Goal: Transaction & Acquisition: Purchase product/service

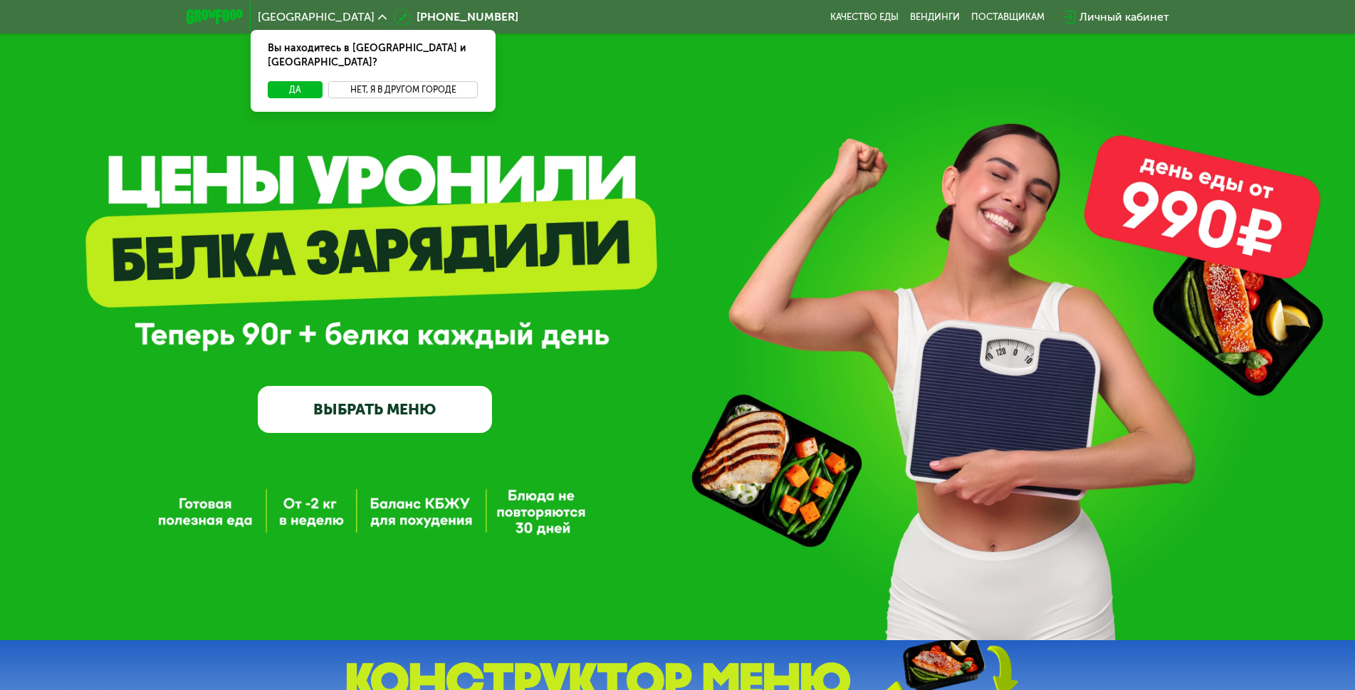
click at [395, 81] on button "Нет, я в другом городе" at bounding box center [403, 89] width 150 height 17
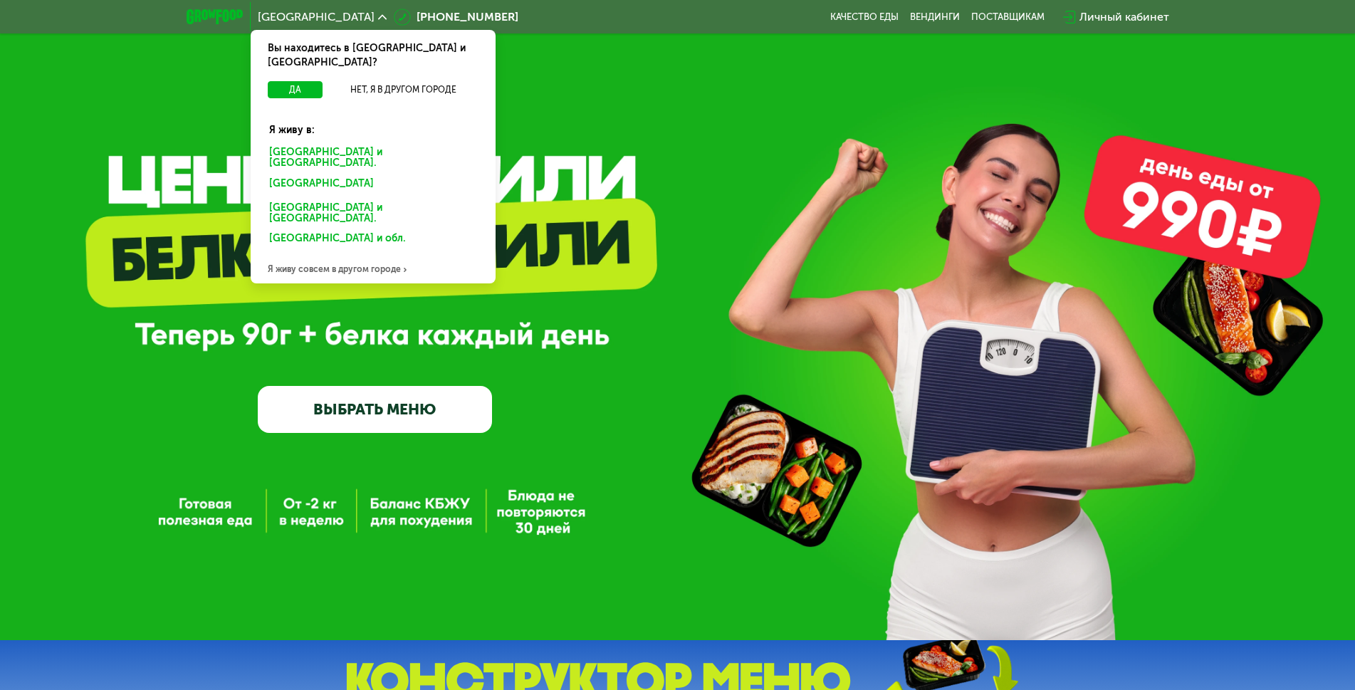
click at [314, 175] on div "Санкт-Петербурге и обл." at bounding box center [370, 186] width 222 height 23
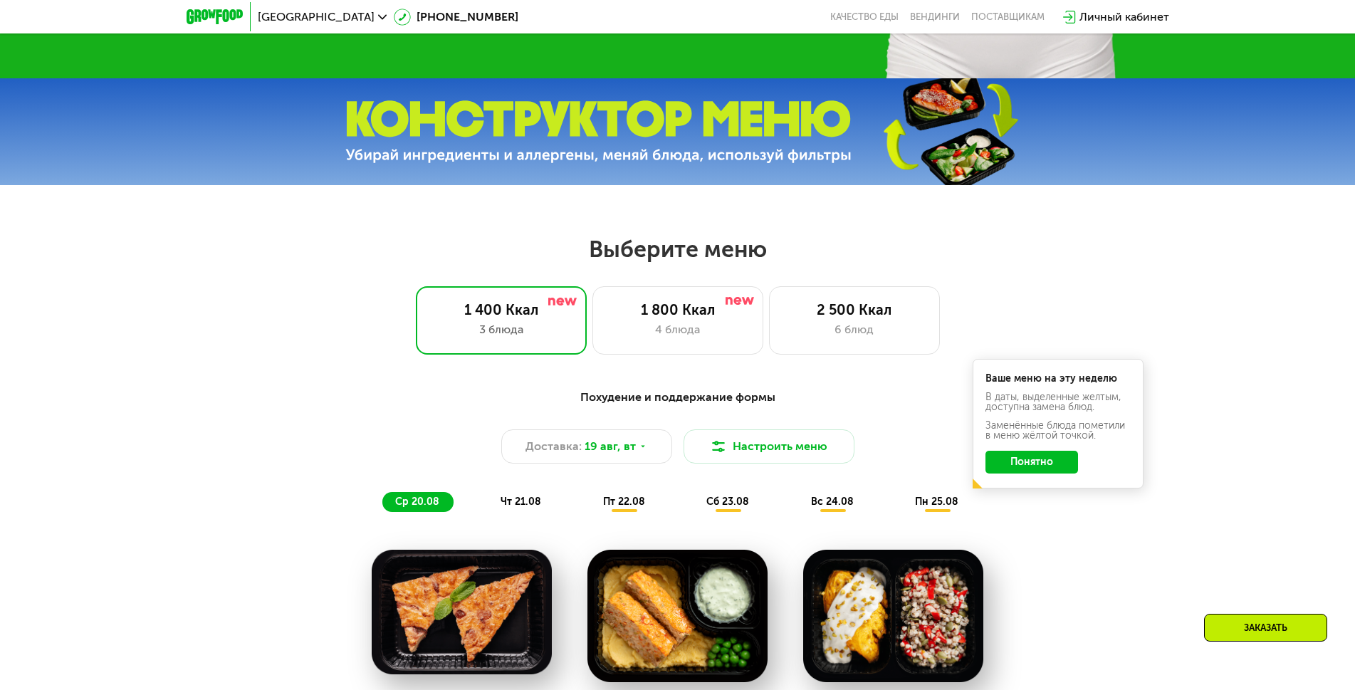
scroll to position [712, 0]
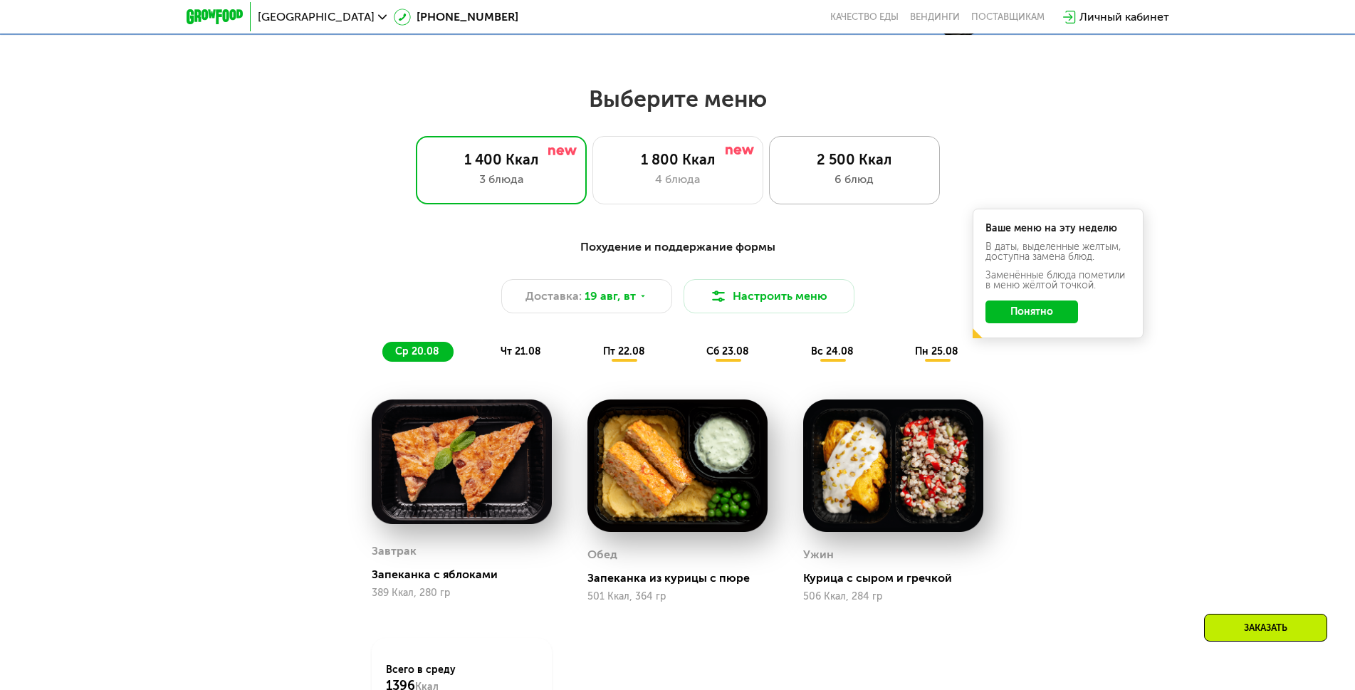
click at [825, 185] on div "6 блюд" at bounding box center [854, 179] width 141 height 17
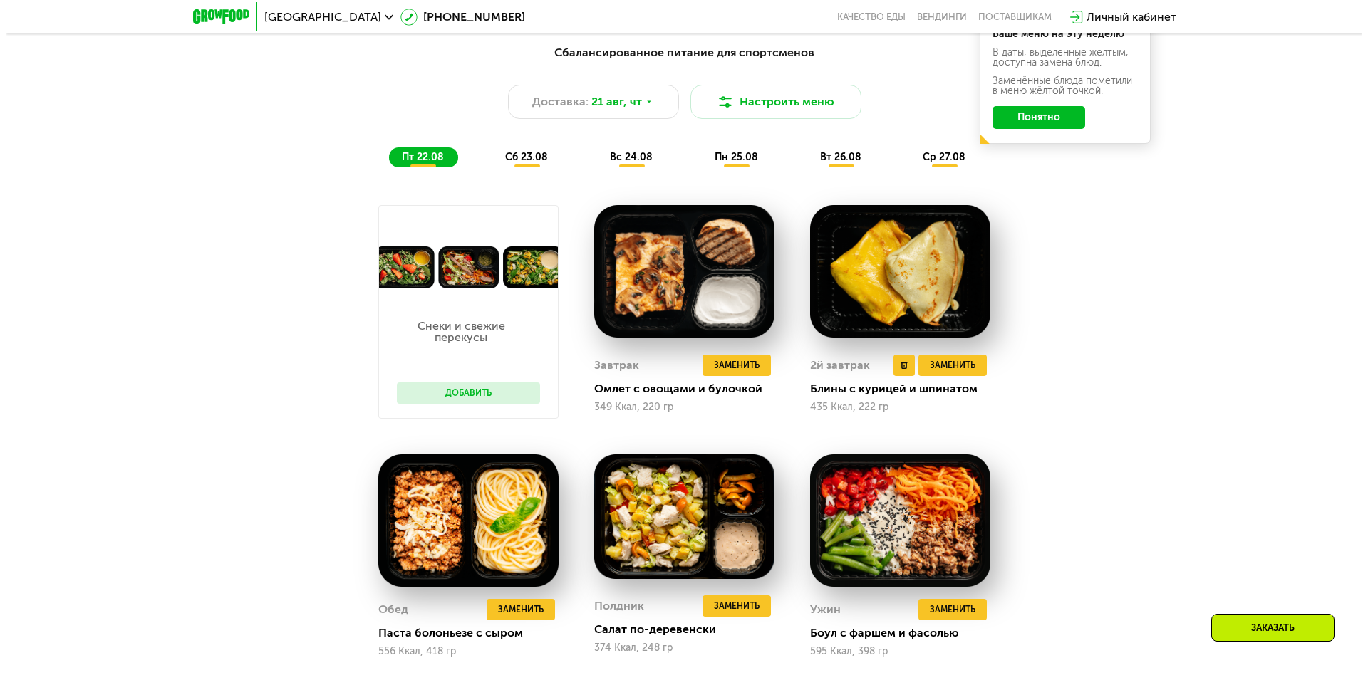
scroll to position [926, 0]
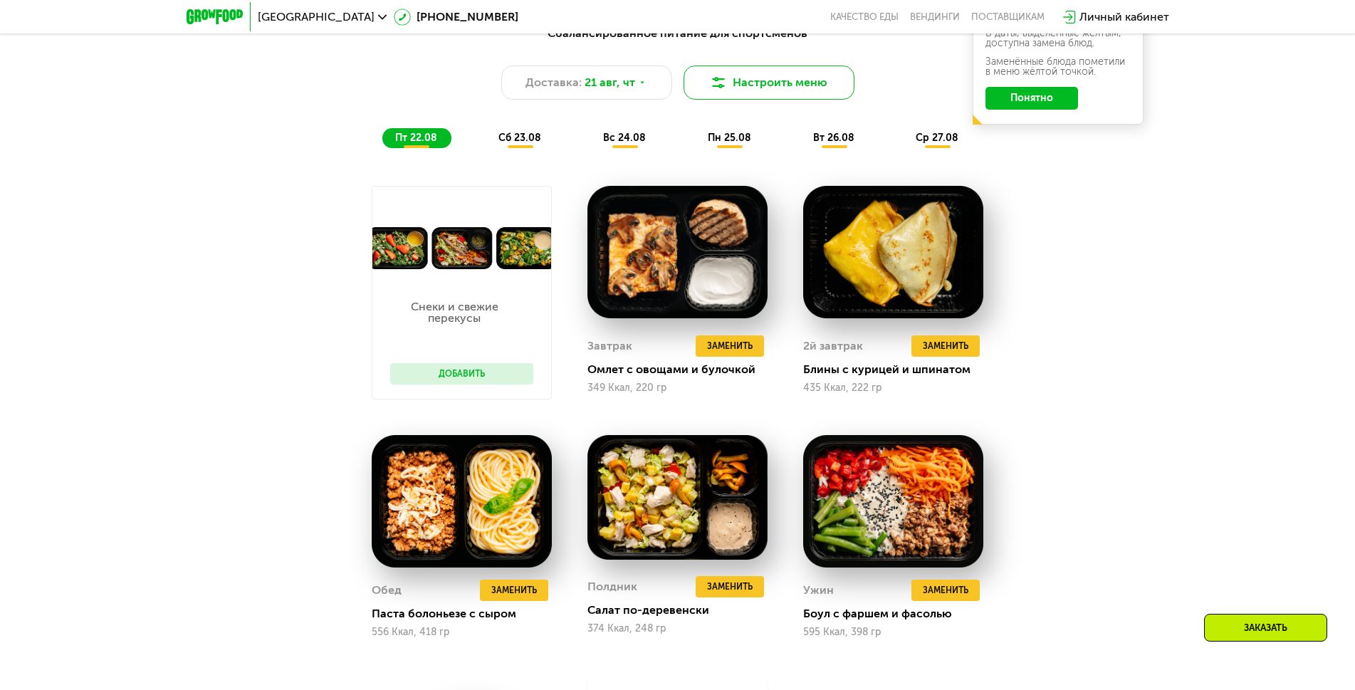
click at [769, 95] on button "Настроить меню" at bounding box center [769, 83] width 171 height 34
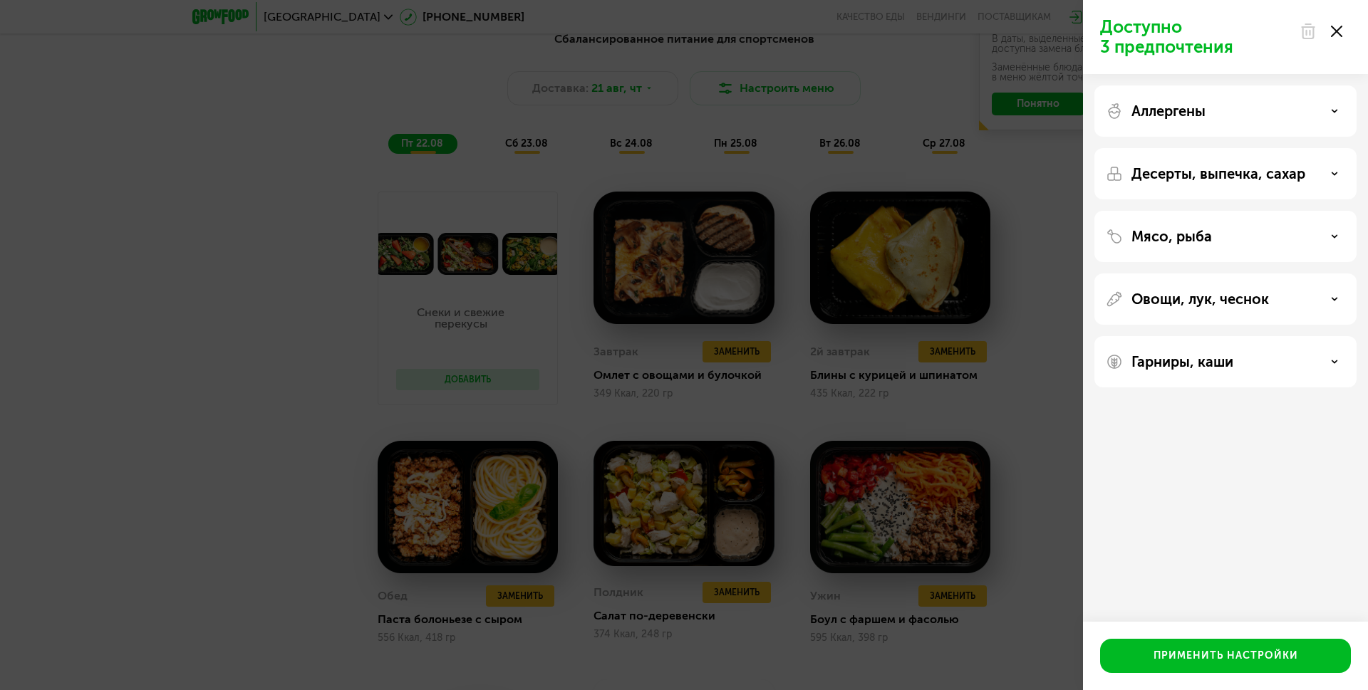
click at [1202, 148] on div "Аллергены" at bounding box center [1225, 173] width 262 height 51
click at [1317, 108] on div "Аллергены" at bounding box center [1224, 111] width 239 height 17
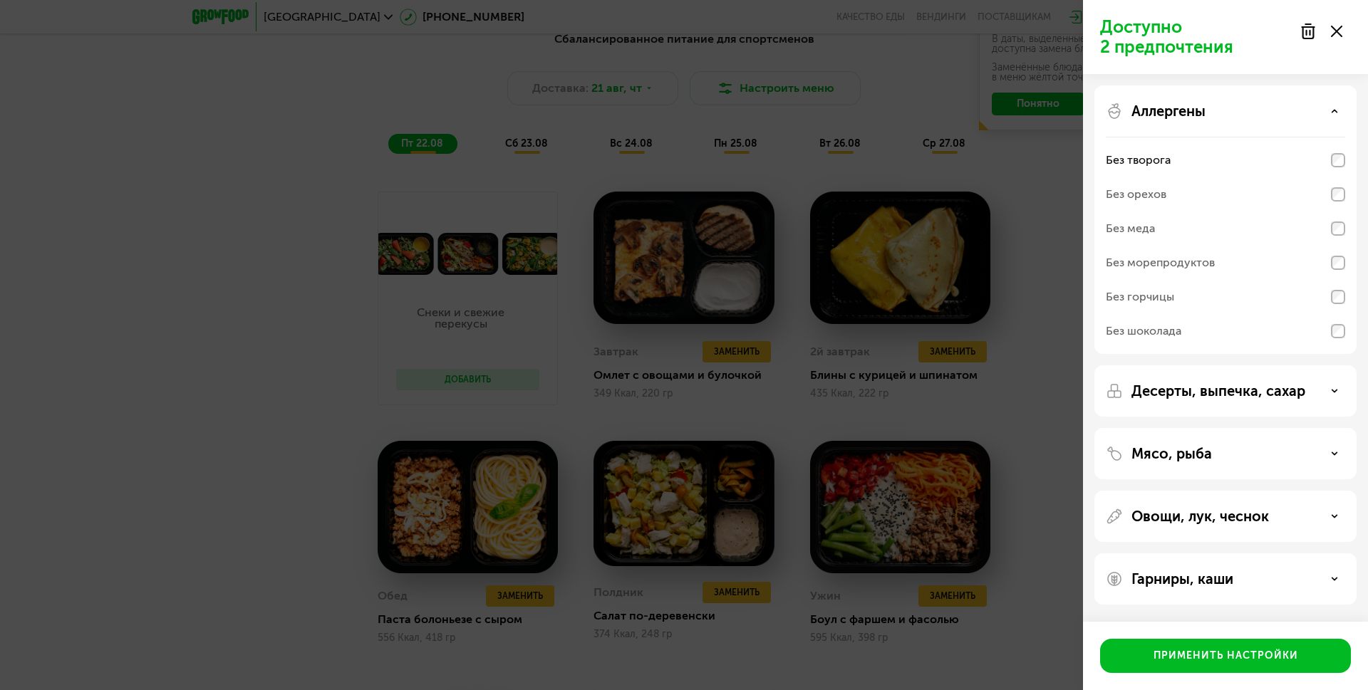
click at [1323, 119] on div "Аллергены" at bounding box center [1224, 111] width 239 height 17
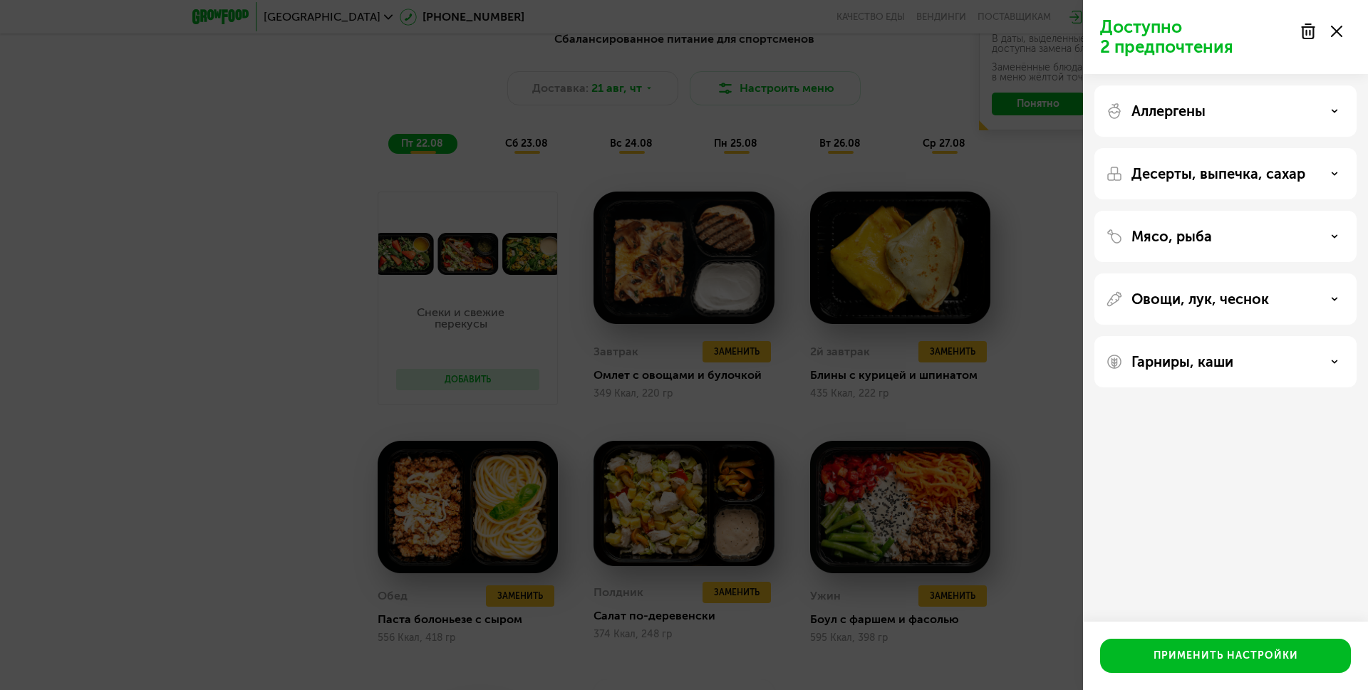
click at [1268, 355] on div "Гарниры, каши" at bounding box center [1224, 361] width 239 height 17
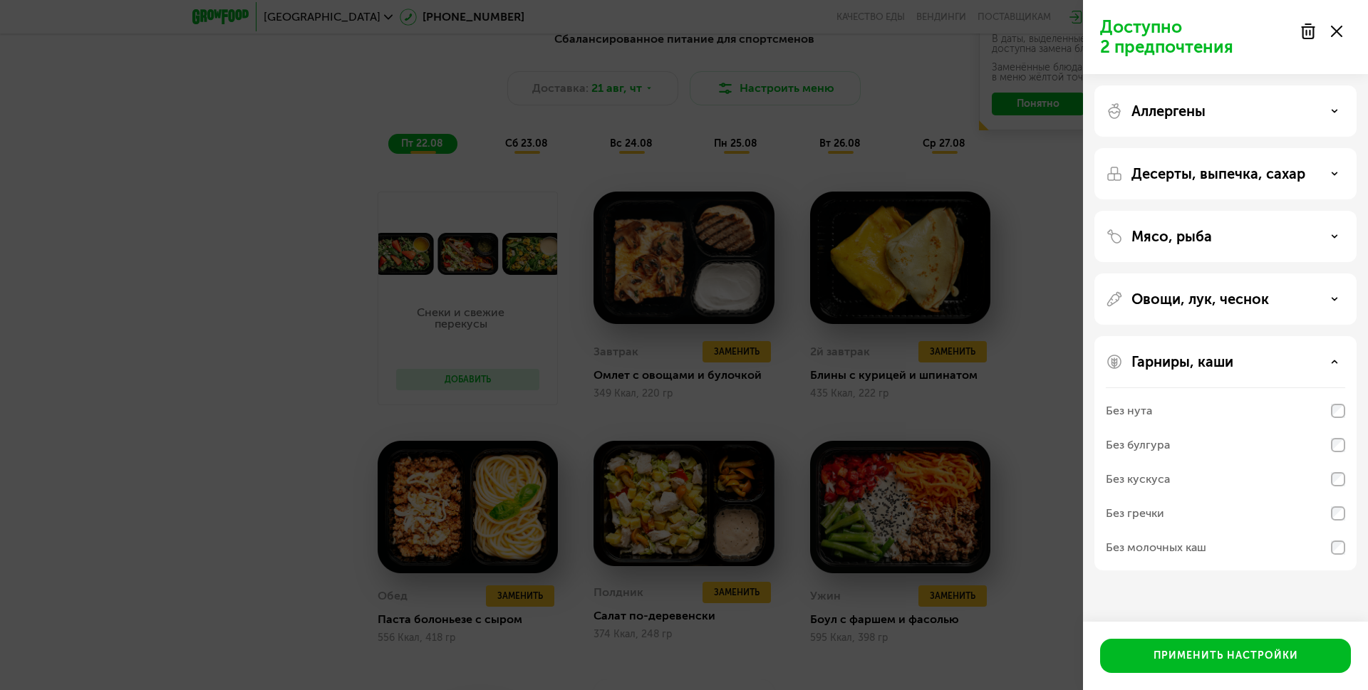
click at [1271, 300] on div "Овощи, лук, чеснок" at bounding box center [1224, 299] width 239 height 17
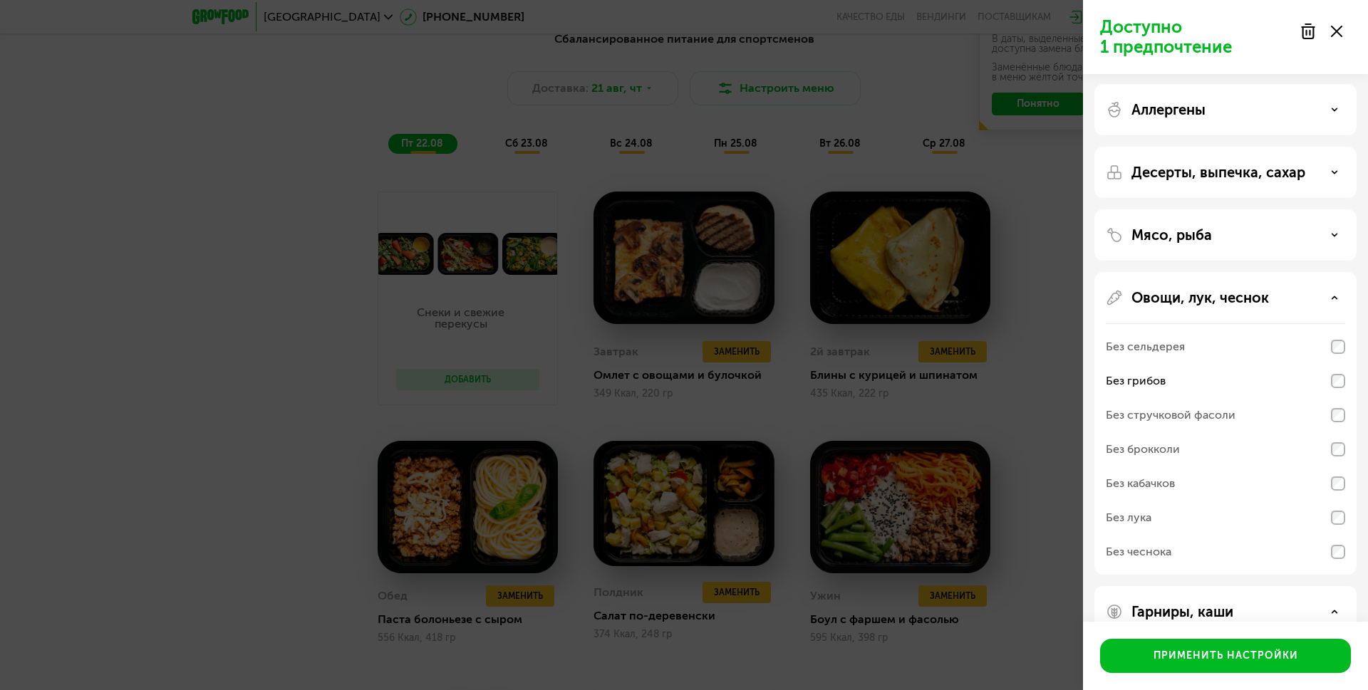
scroll to position [0, 0]
click at [1263, 236] on div "Мясо, рыба" at bounding box center [1224, 236] width 239 height 17
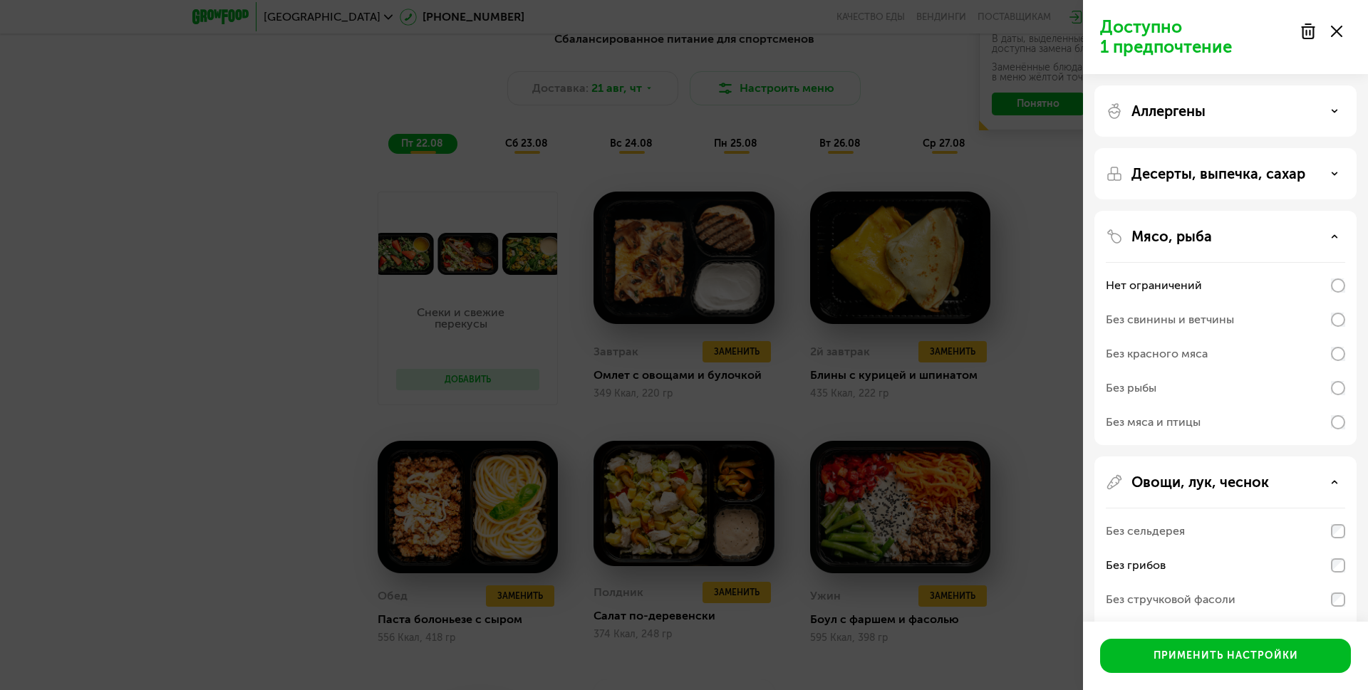
click at [1240, 179] on p "Десерты, выпечка, сахар" at bounding box center [1218, 173] width 174 height 17
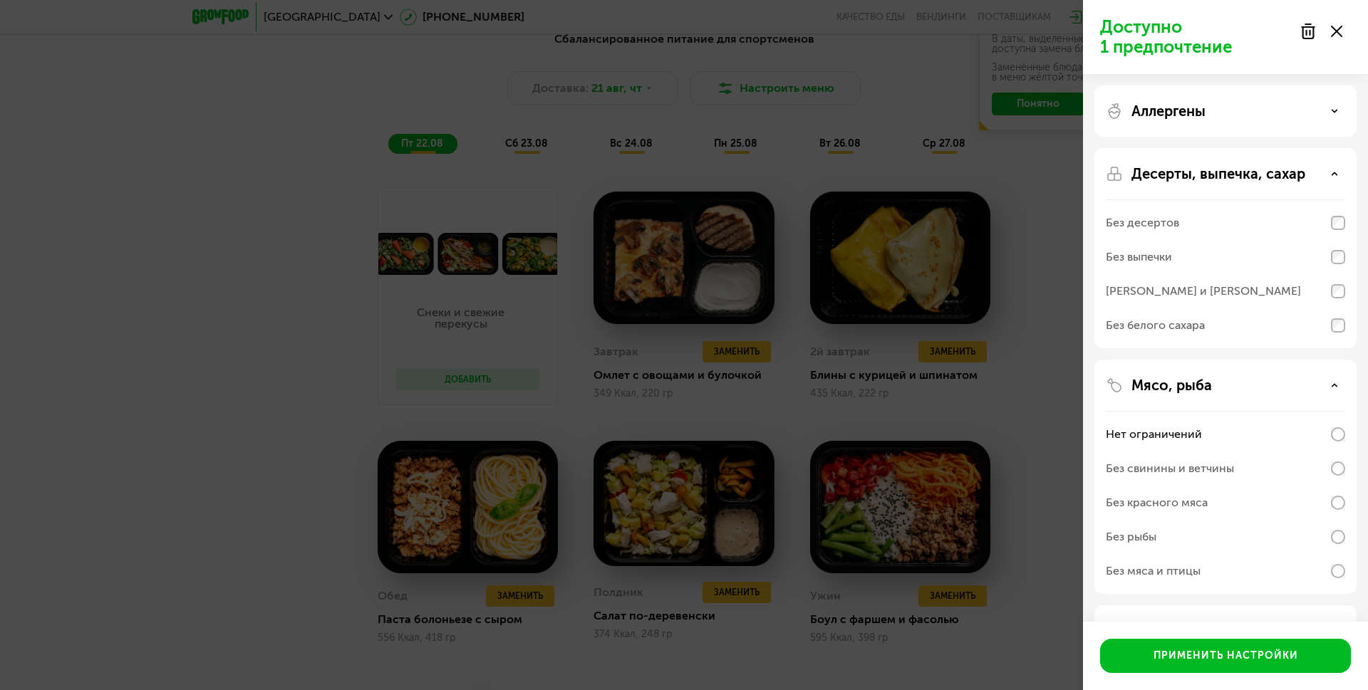
click at [1212, 148] on div "Аллергены" at bounding box center [1225, 248] width 262 height 200
click at [1214, 115] on div "Аллергены" at bounding box center [1224, 111] width 239 height 17
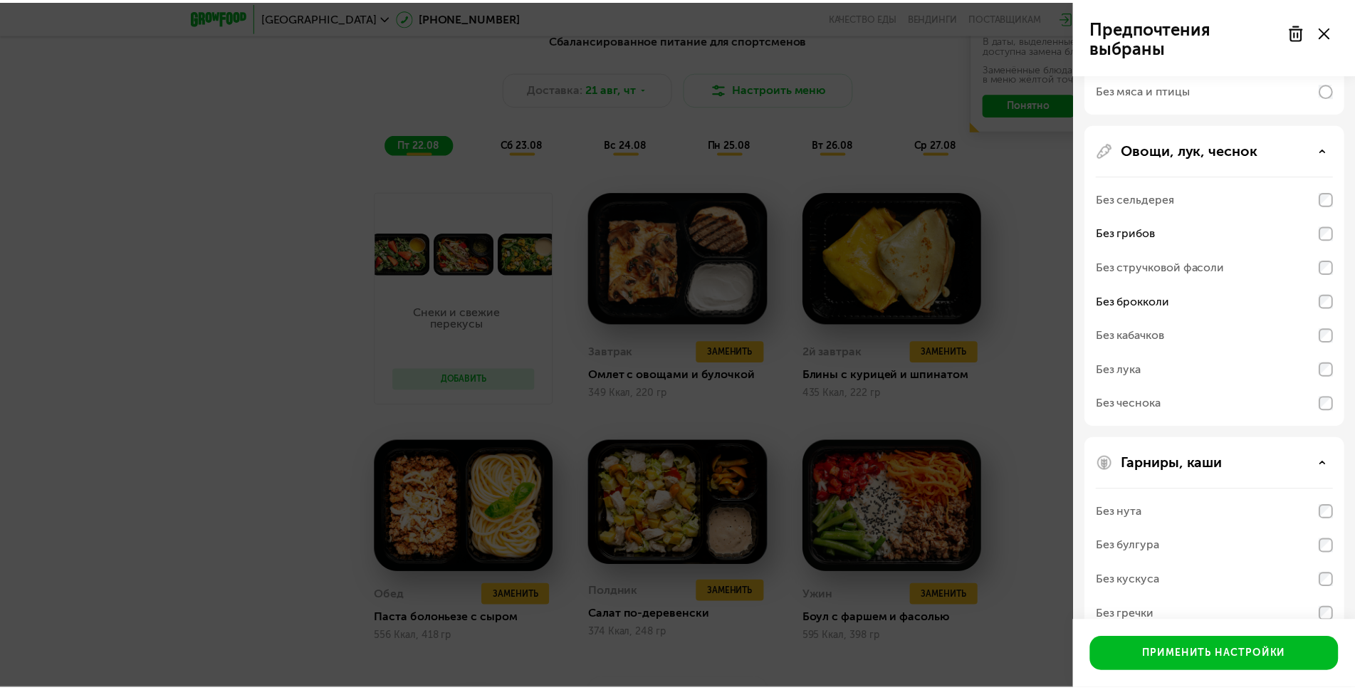
scroll to position [764, 0]
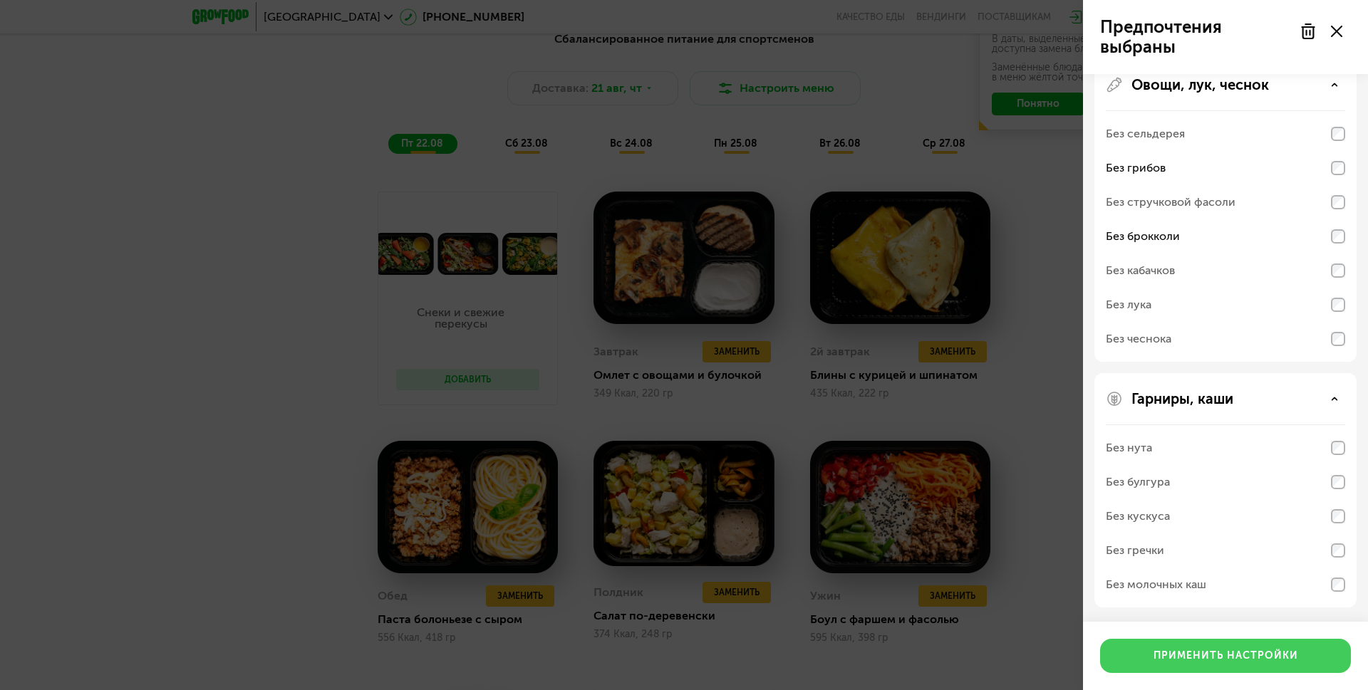
click at [1233, 652] on div "Применить настройки" at bounding box center [1225, 656] width 145 height 14
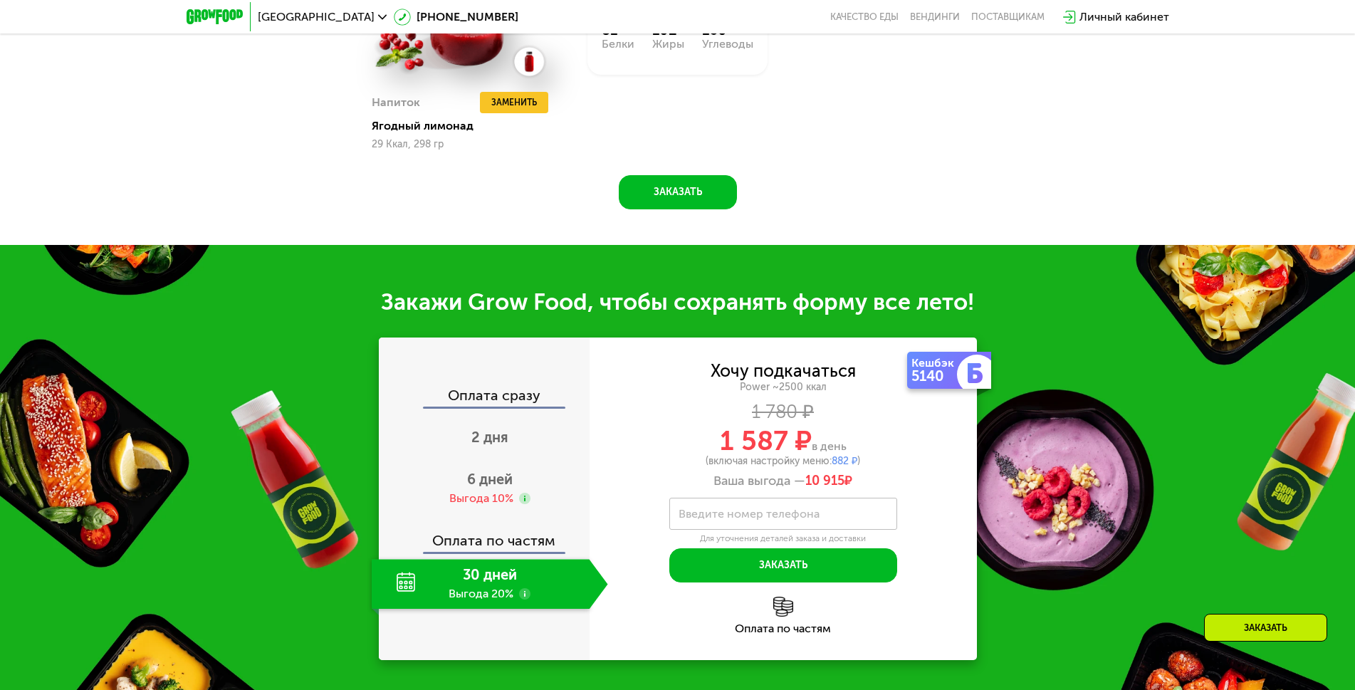
scroll to position [1709, 0]
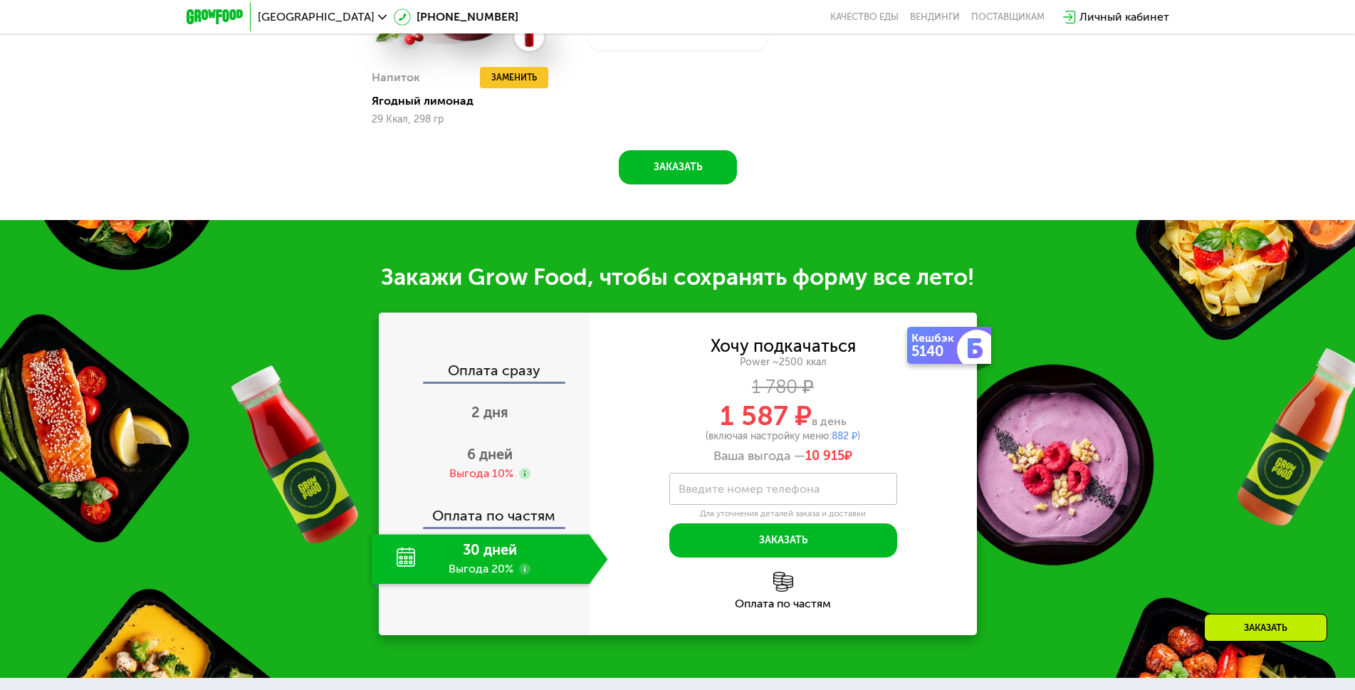
click at [473, 570] on div "30 дней Выгода 20%" at bounding box center [481, 559] width 218 height 50
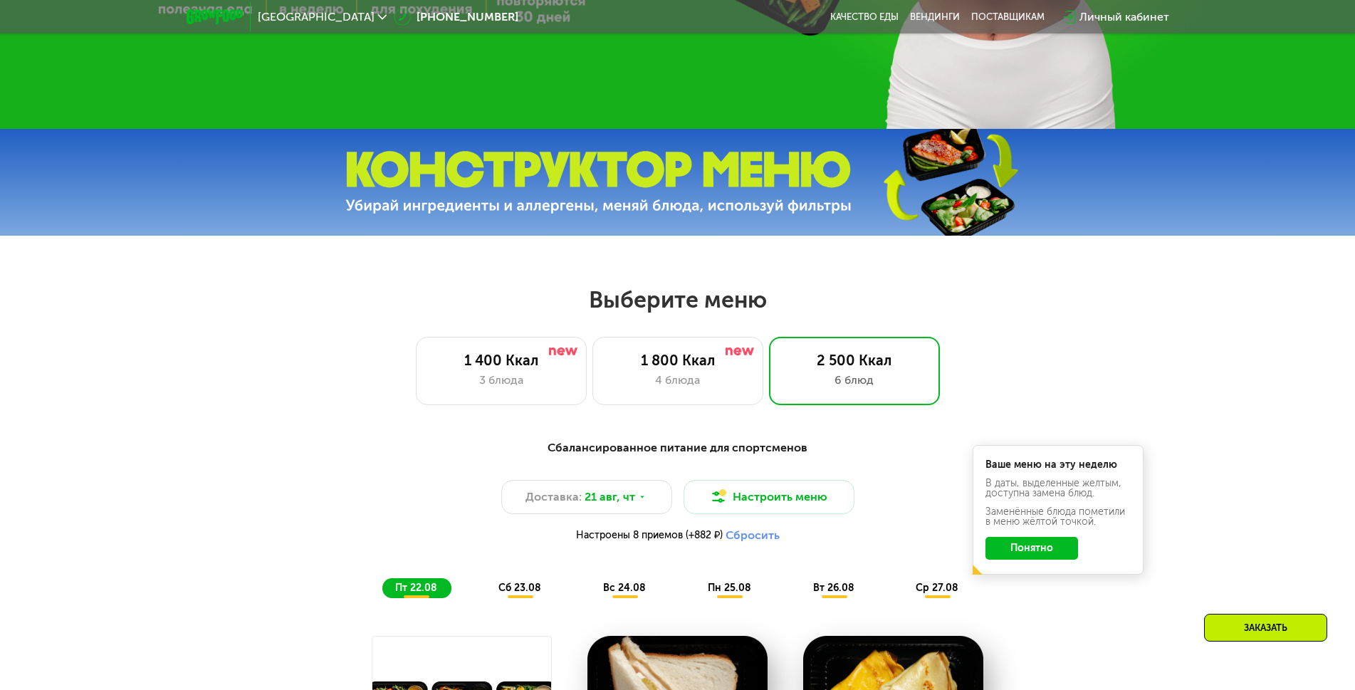
scroll to position [641, 0]
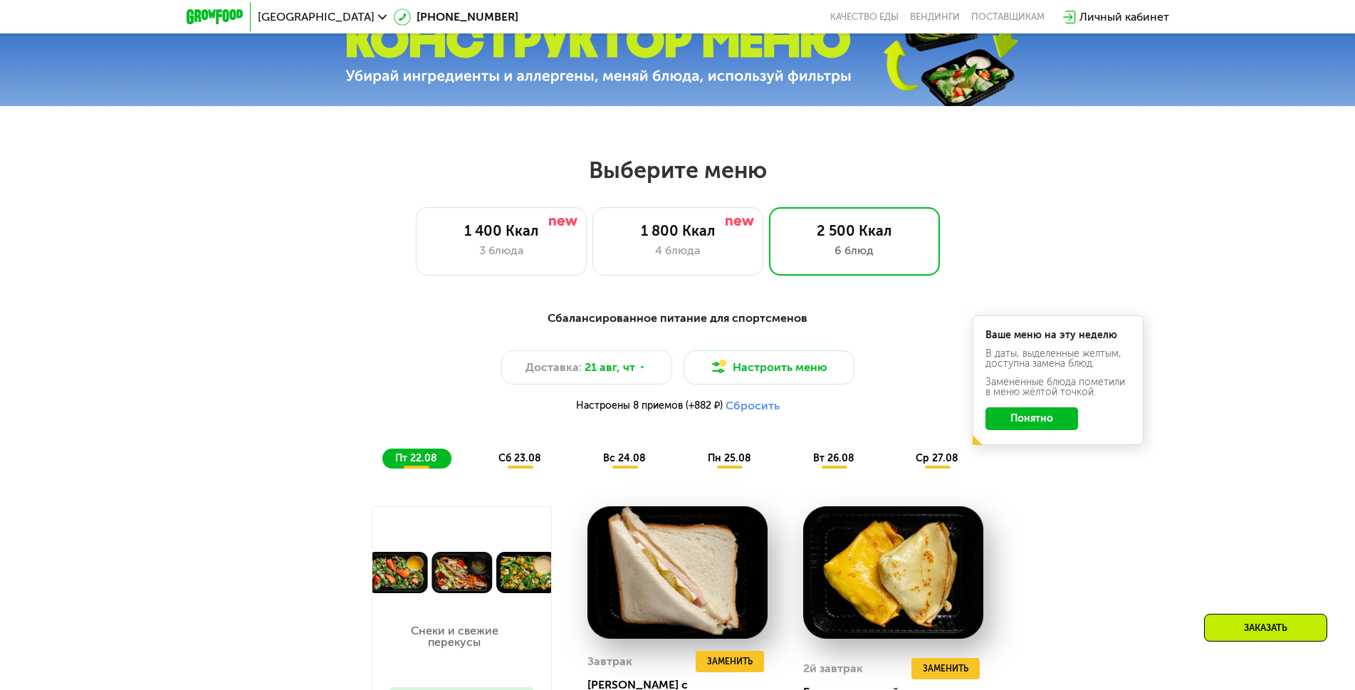
click at [538, 462] on span "сб 23.08" at bounding box center [520, 458] width 43 height 12
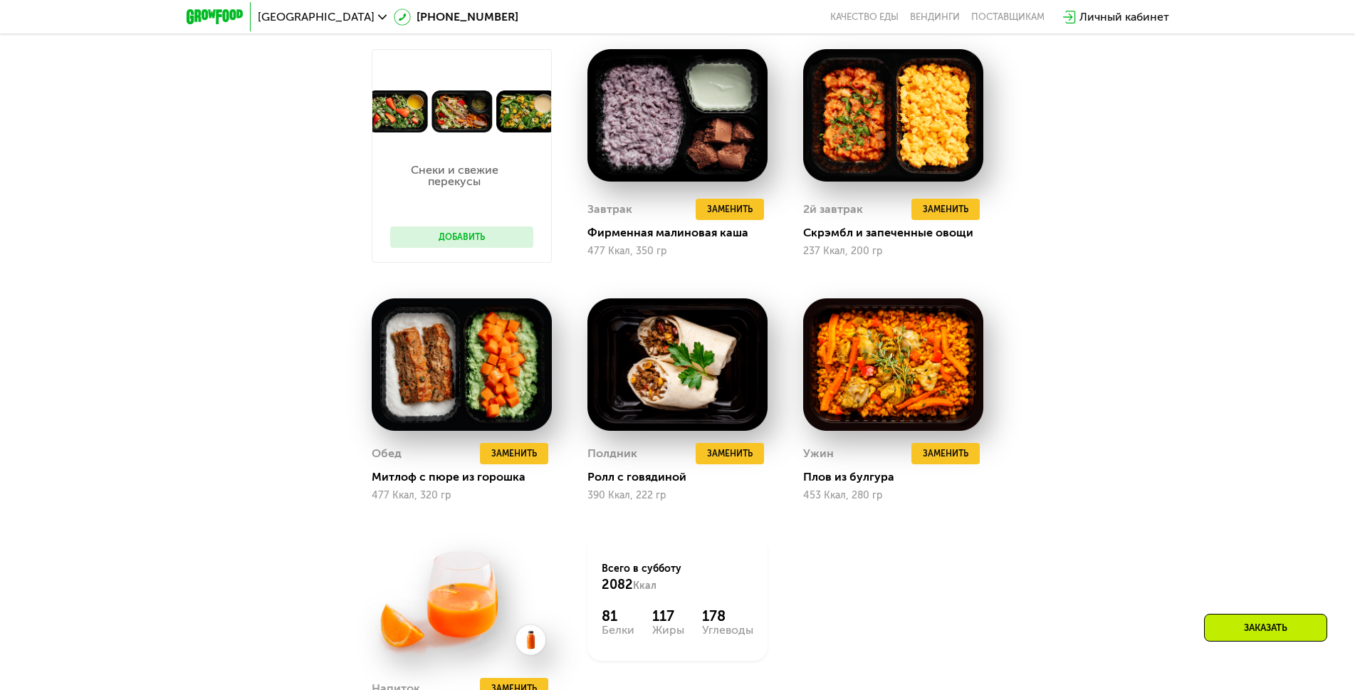
scroll to position [1353, 0]
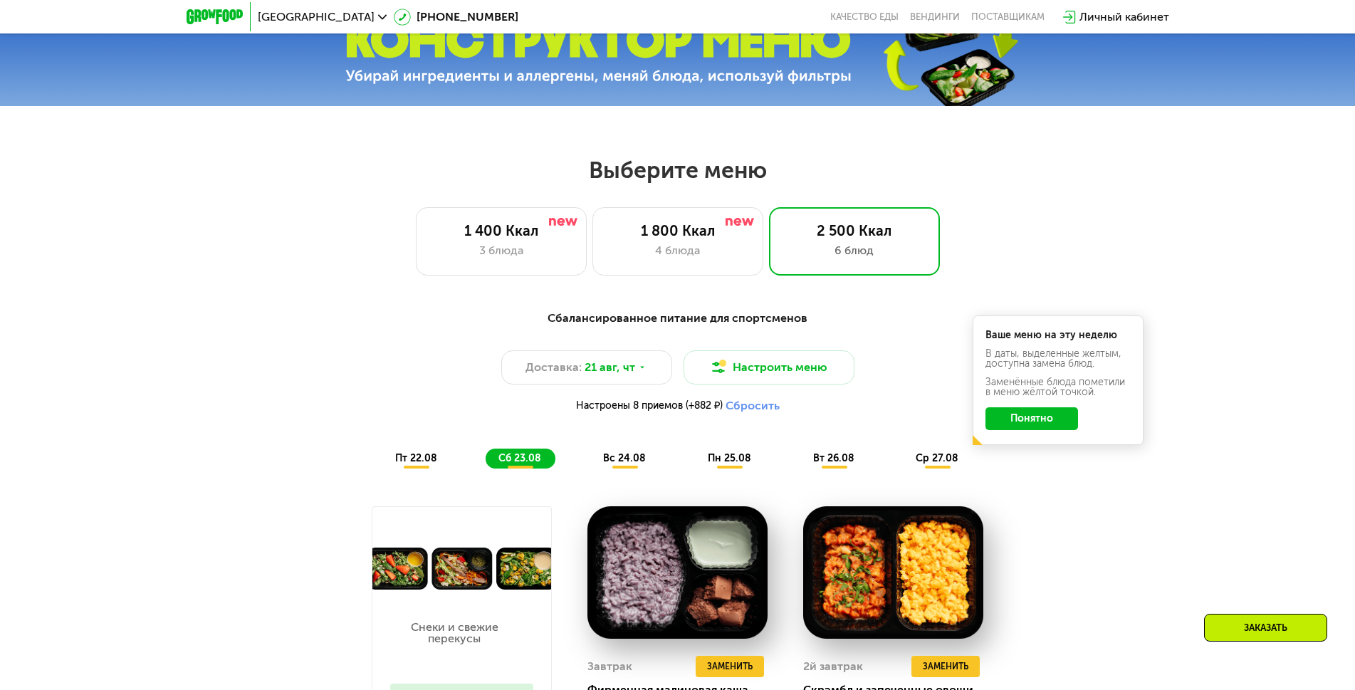
click at [631, 464] on span "вс 24.08" at bounding box center [624, 458] width 43 height 12
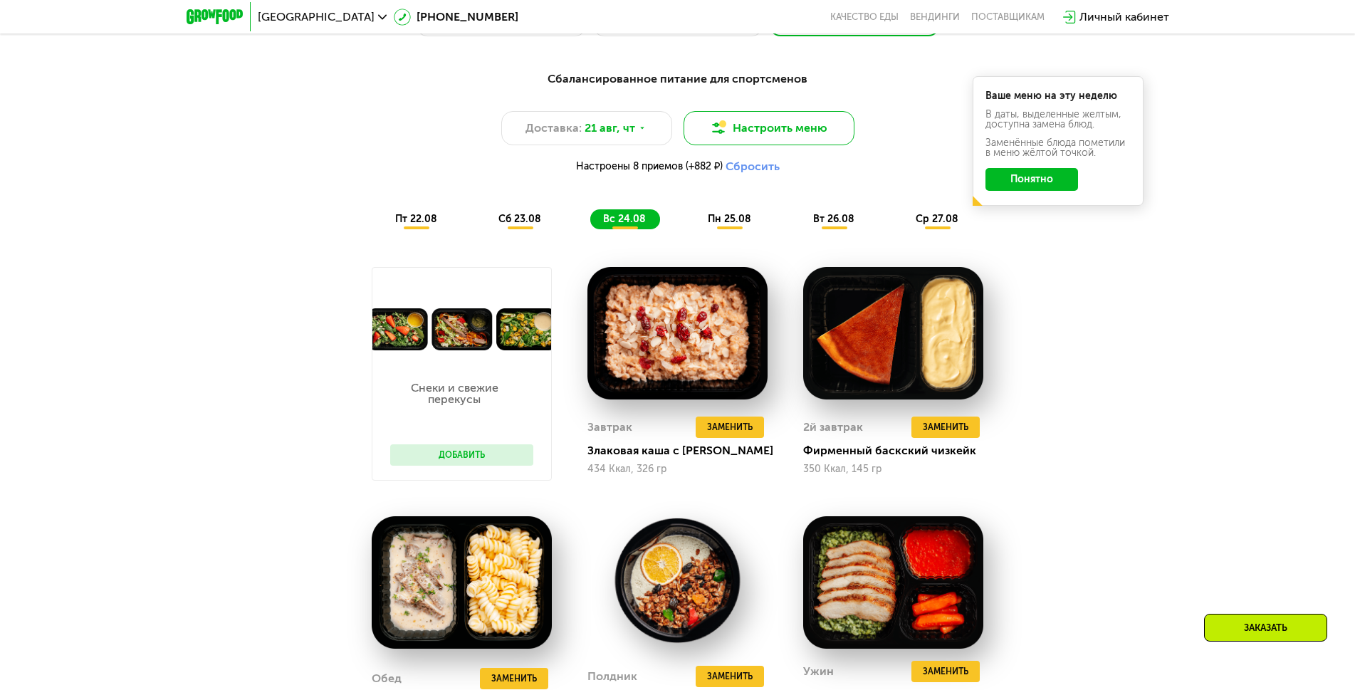
scroll to position [712, 0]
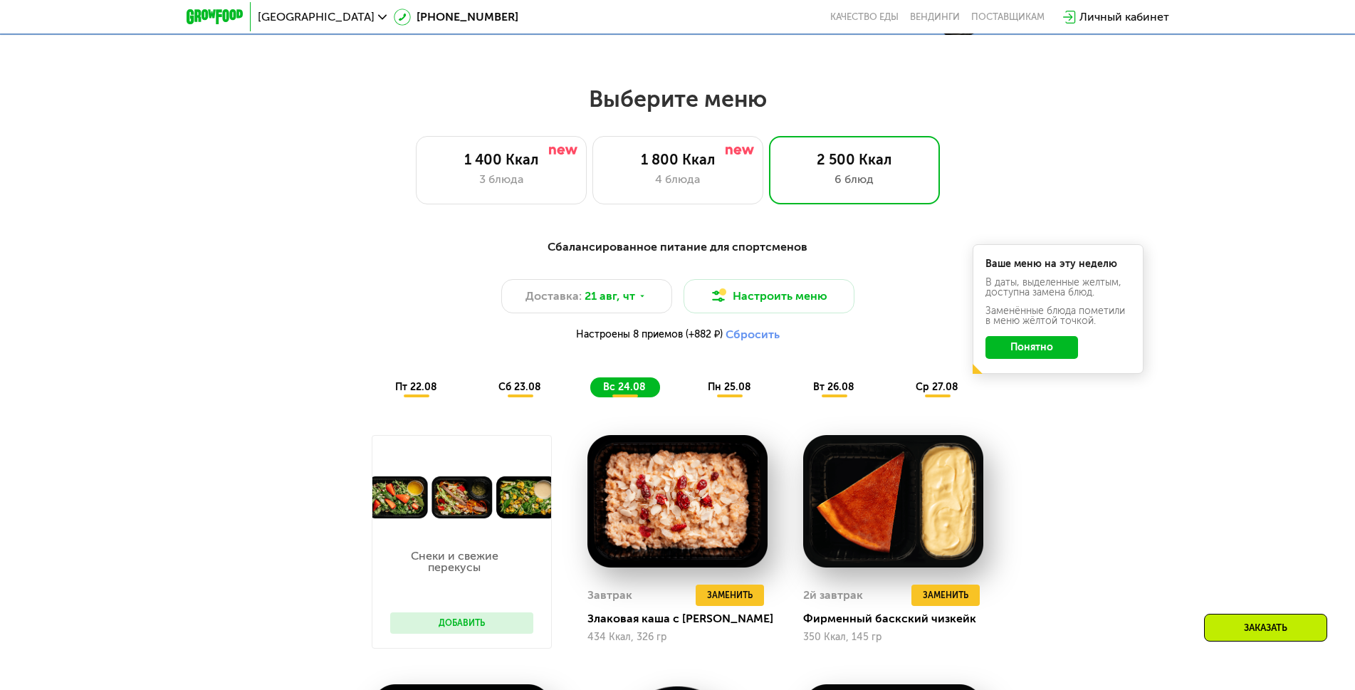
click at [748, 380] on div "Сбалансированное питание для спортсменов Доставка: [DATE] Настроить меню Настро…" at bounding box center [677, 318] width 843 height 159
click at [748, 389] on span "пн 25.08" at bounding box center [729, 387] width 43 height 12
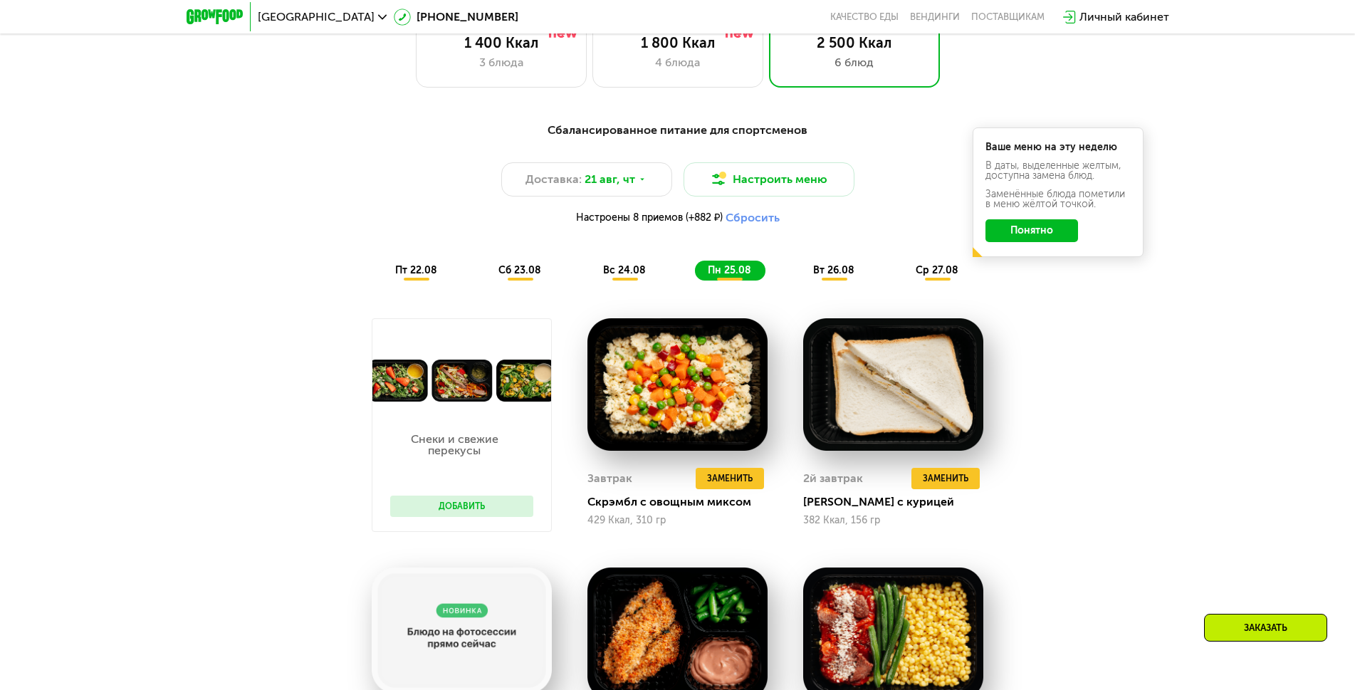
scroll to position [783, 0]
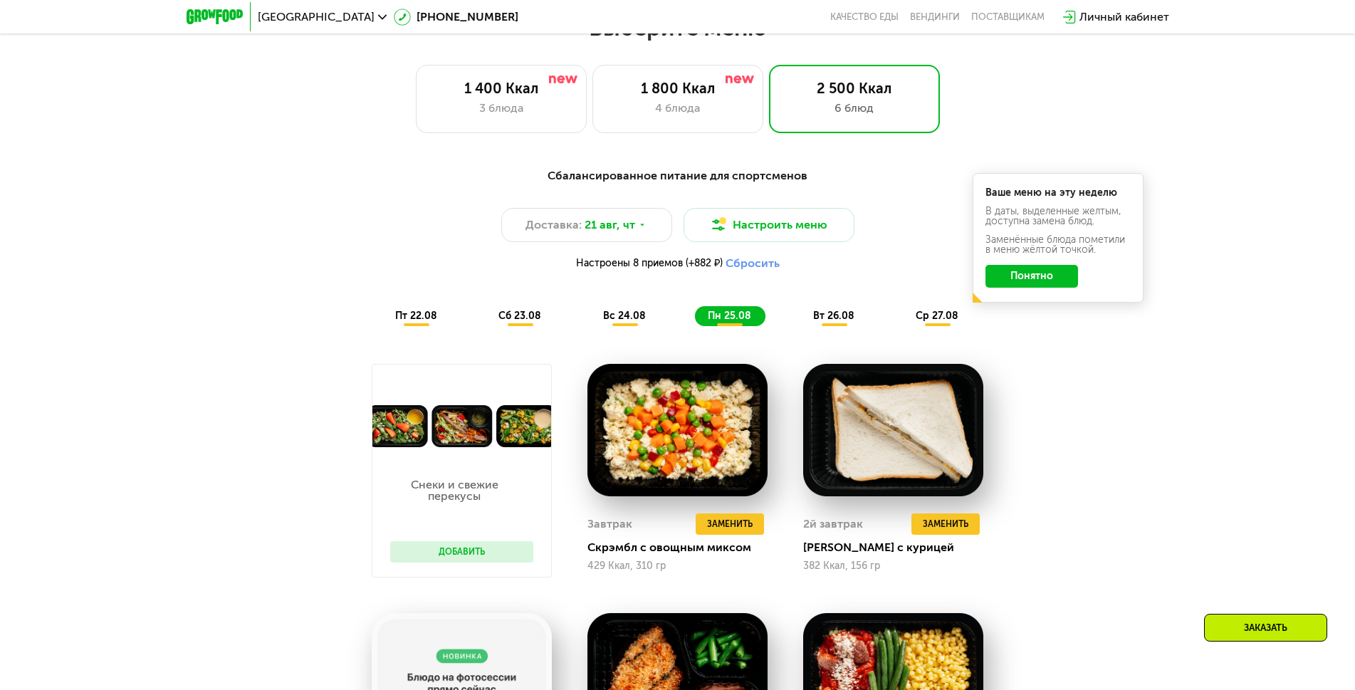
click at [815, 306] on div "Сбалансированное питание для спортсменов Доставка: [DATE] Настроить меню Настро…" at bounding box center [677, 246] width 843 height 159
click at [820, 322] on span "вт 26.08" at bounding box center [833, 316] width 41 height 12
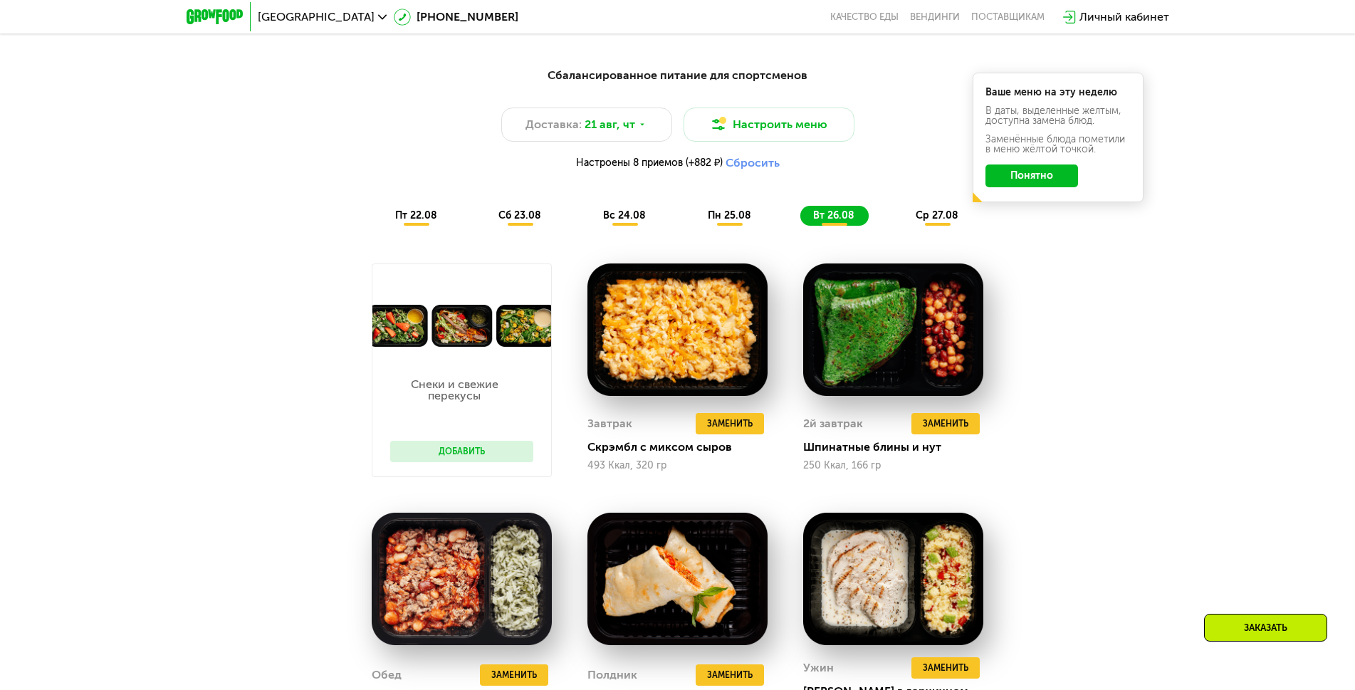
scroll to position [855, 0]
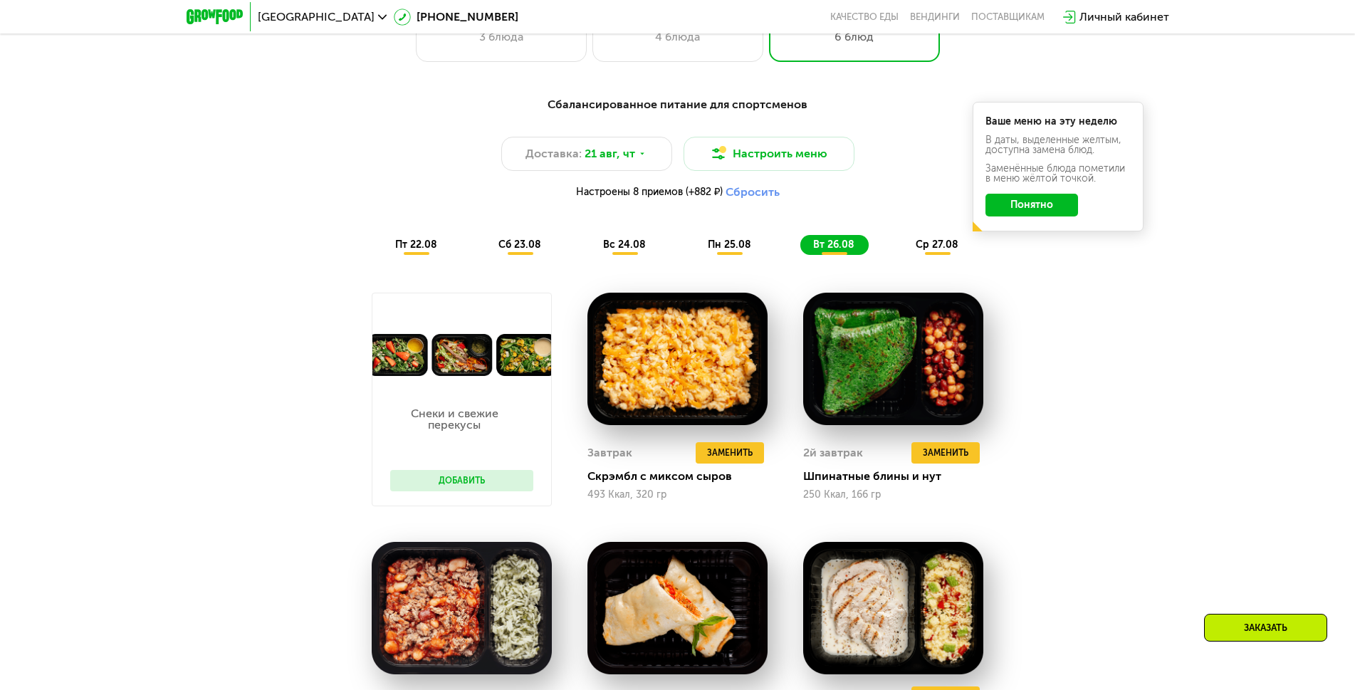
click at [914, 246] on div "ср 27.08" at bounding box center [938, 245] width 70 height 20
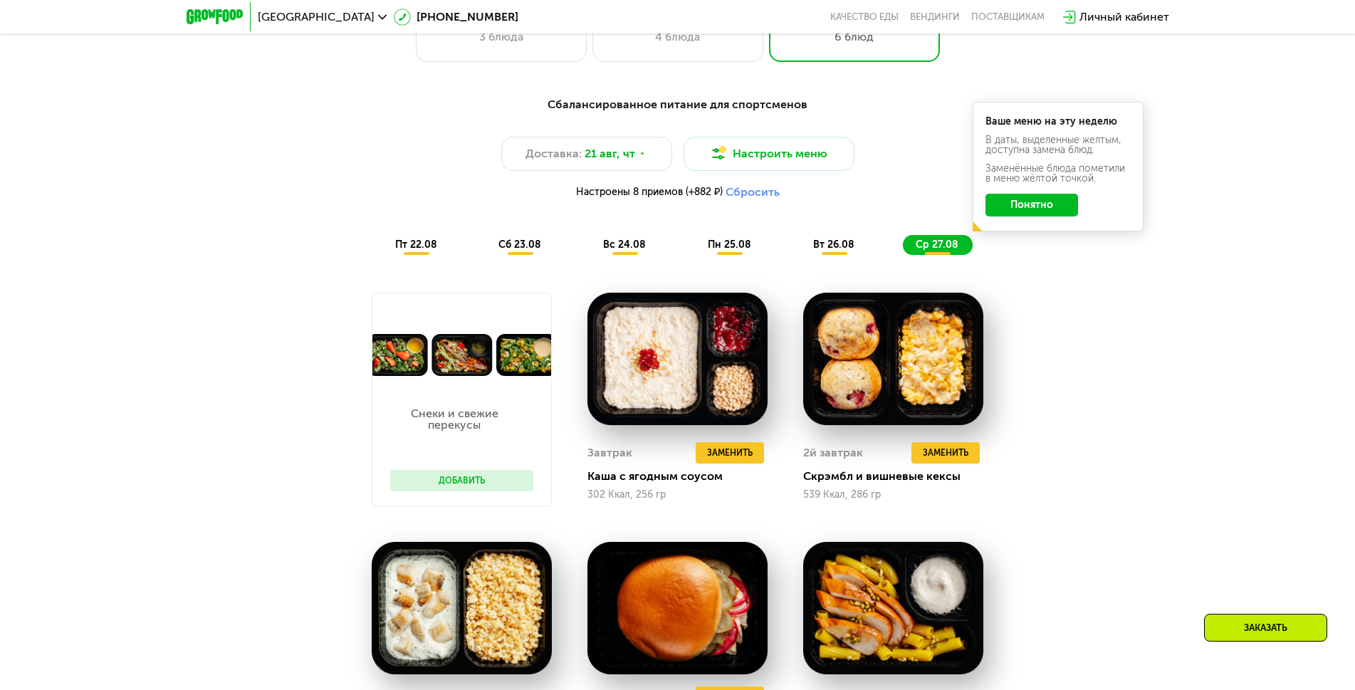
click at [491, 487] on button "Добавить" at bounding box center [461, 480] width 143 height 21
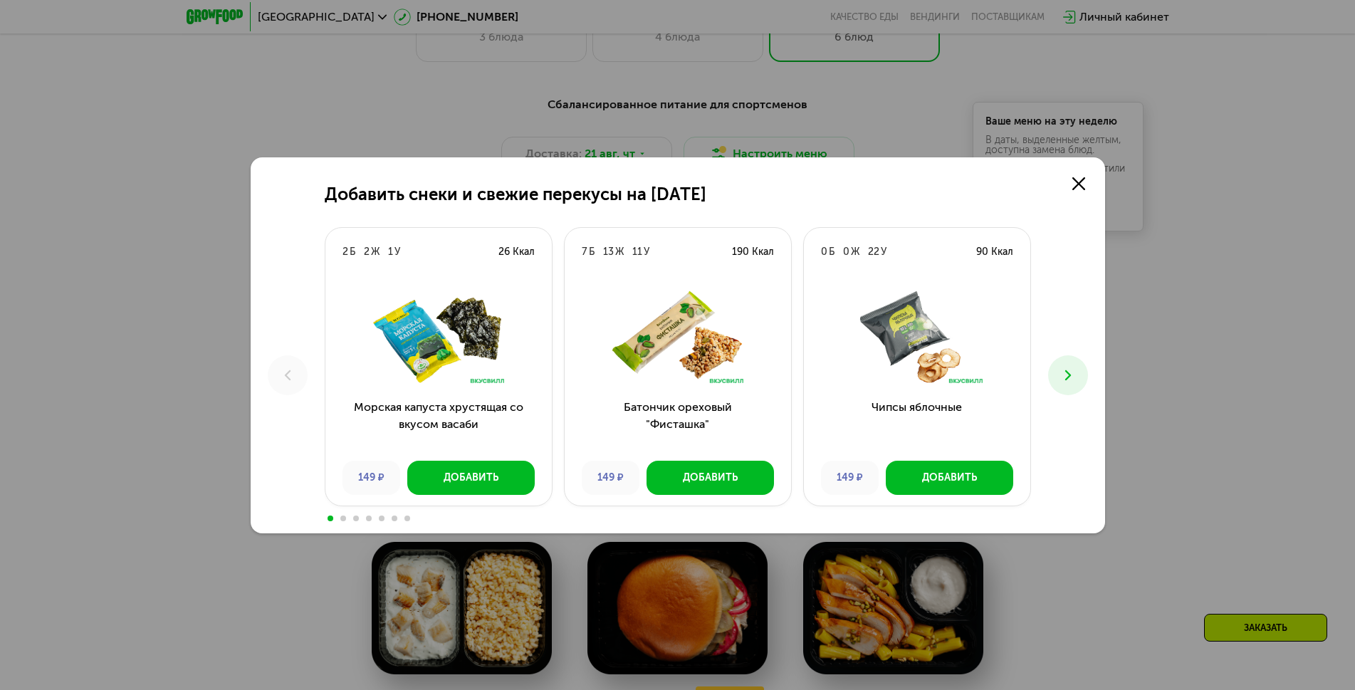
click at [1067, 370] on icon at bounding box center [1068, 375] width 17 height 17
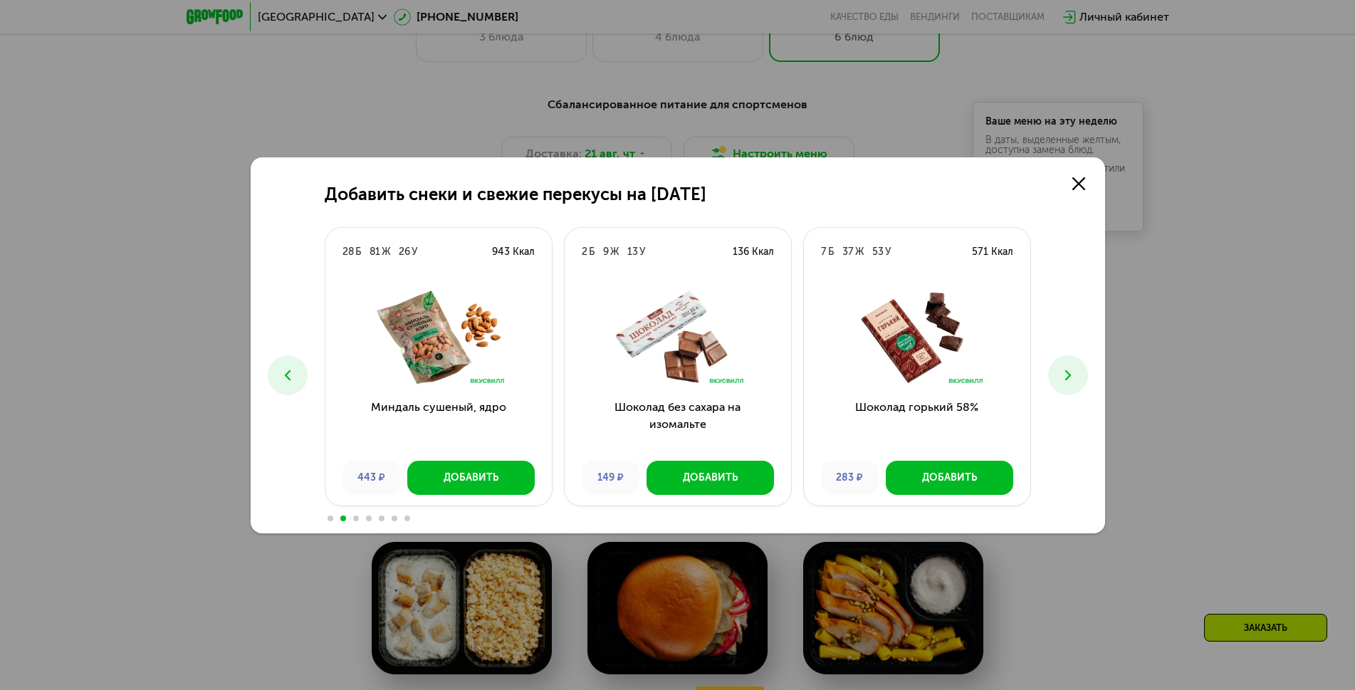
click at [1065, 370] on icon at bounding box center [1068, 375] width 17 height 17
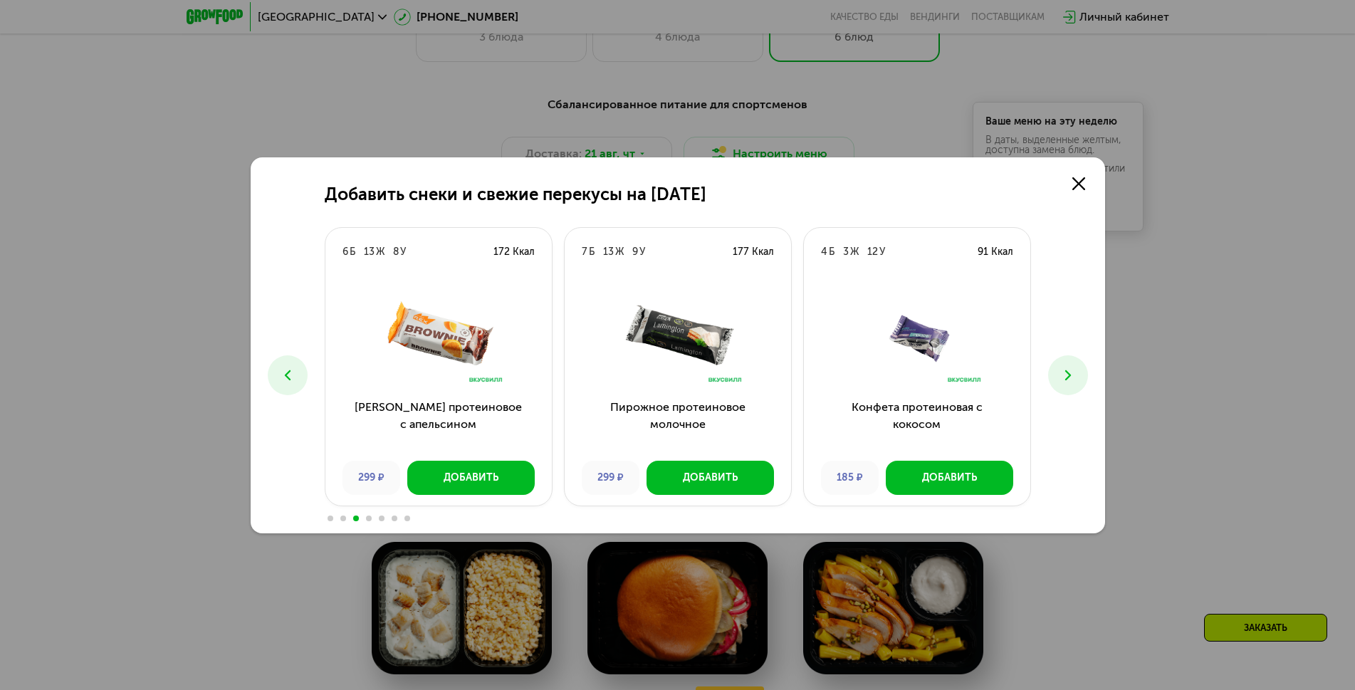
click at [1065, 370] on icon at bounding box center [1068, 375] width 17 height 17
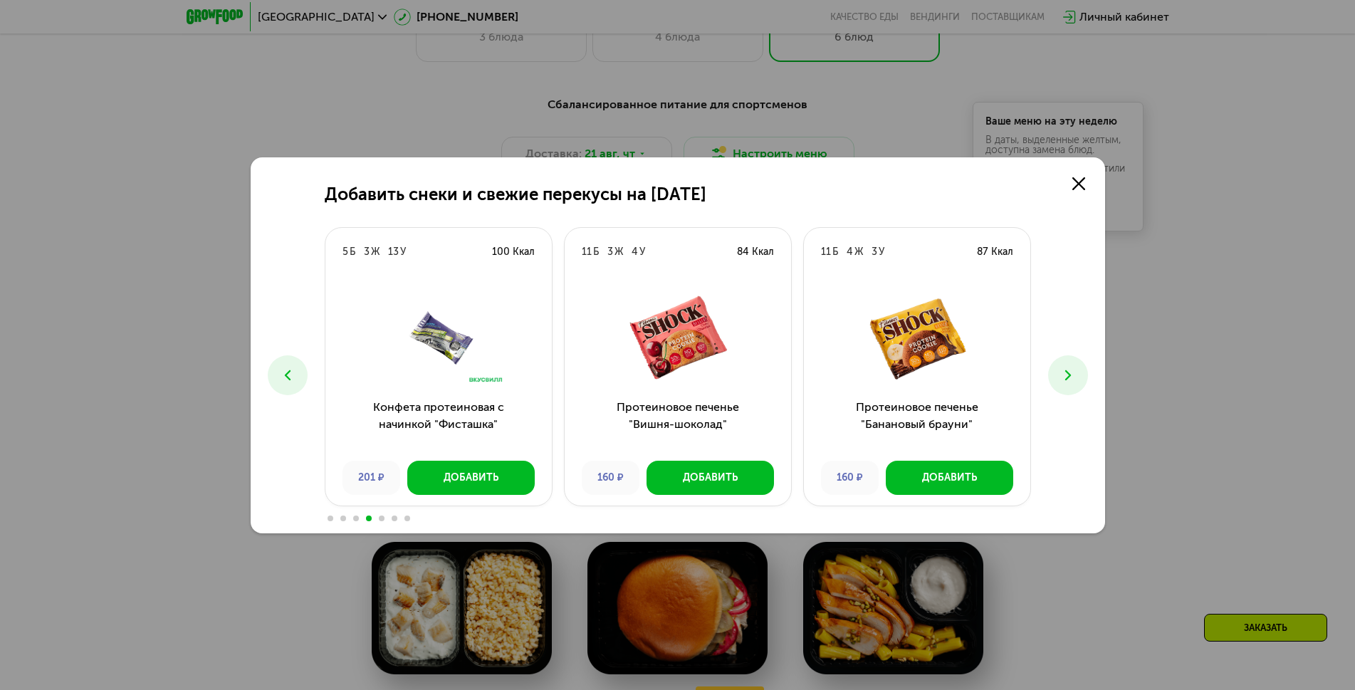
click at [1063, 370] on icon at bounding box center [1068, 375] width 17 height 17
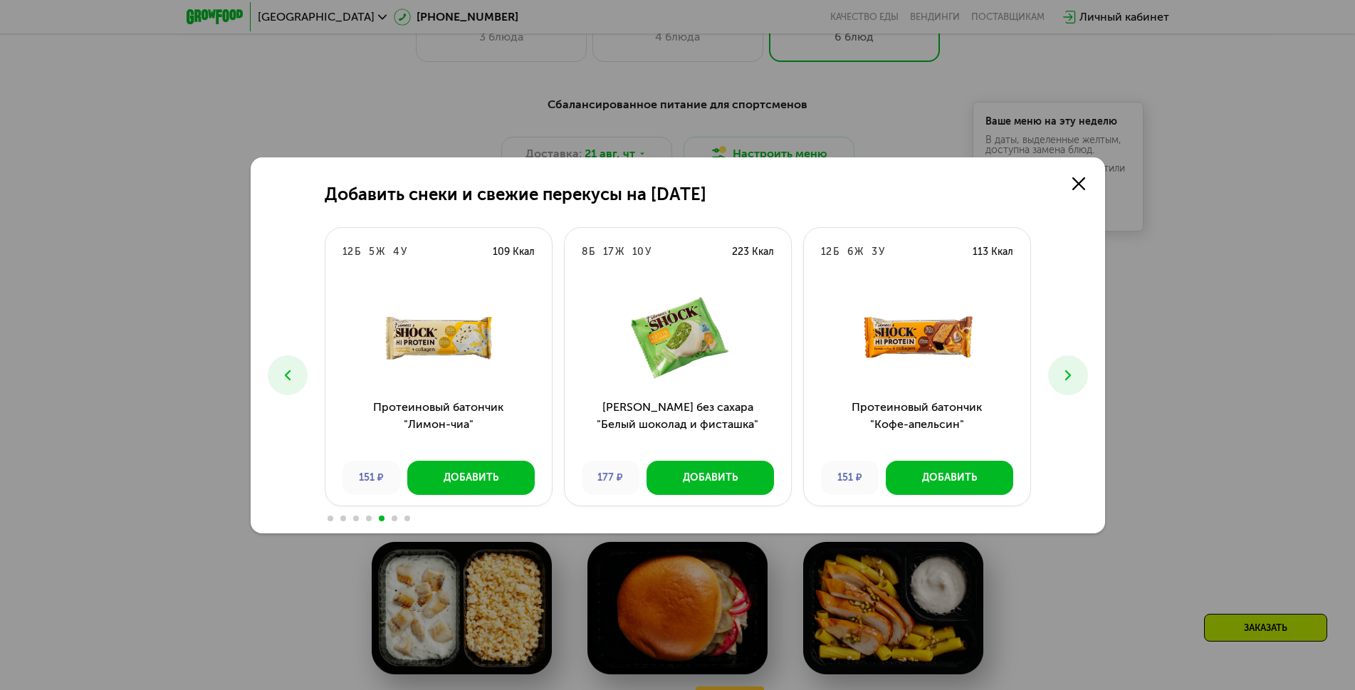
click at [1063, 370] on icon at bounding box center [1068, 375] width 17 height 17
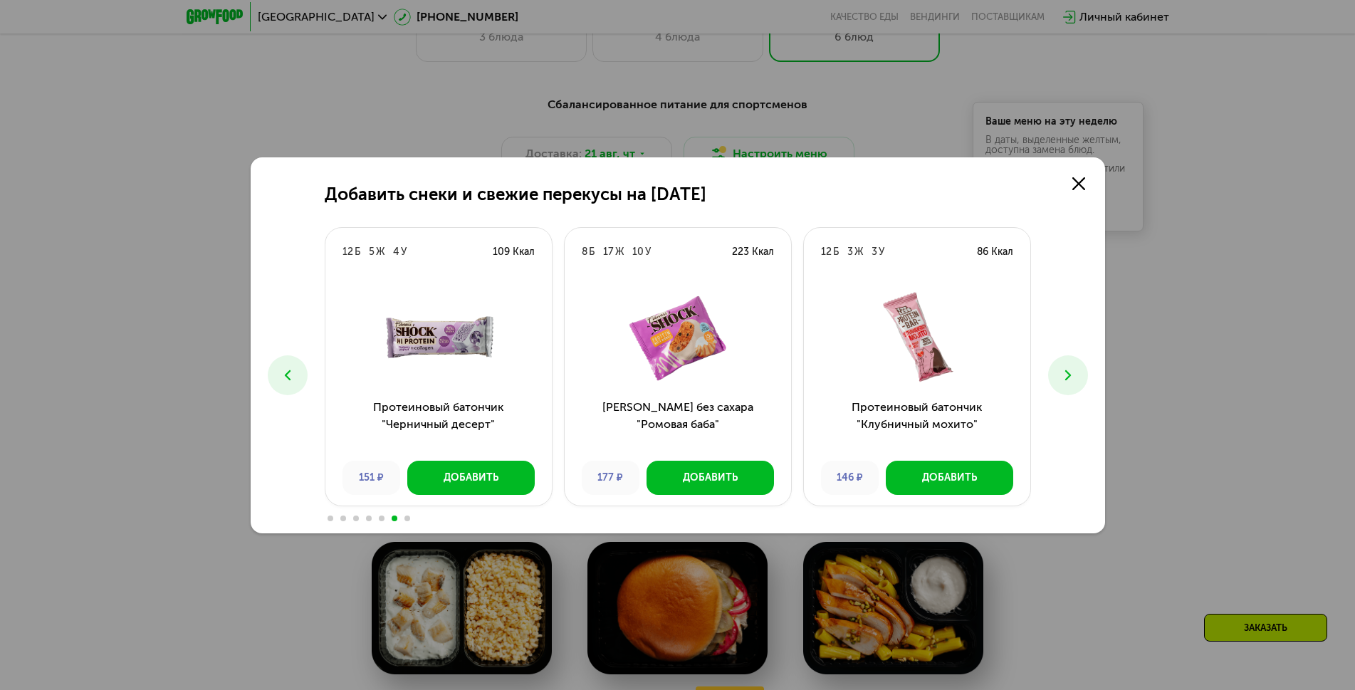
click at [1063, 370] on icon at bounding box center [1068, 375] width 17 height 17
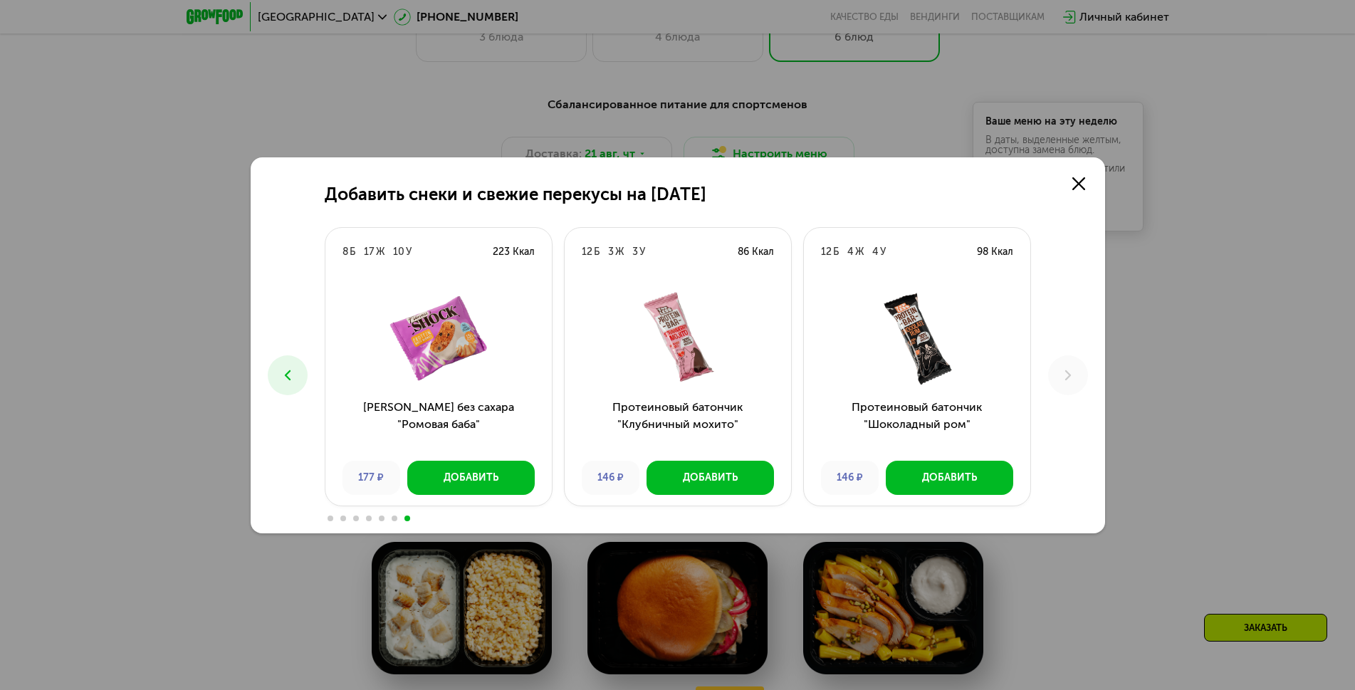
click at [1063, 370] on icon at bounding box center [1068, 375] width 17 height 17
click at [1078, 187] on icon at bounding box center [1079, 183] width 13 height 13
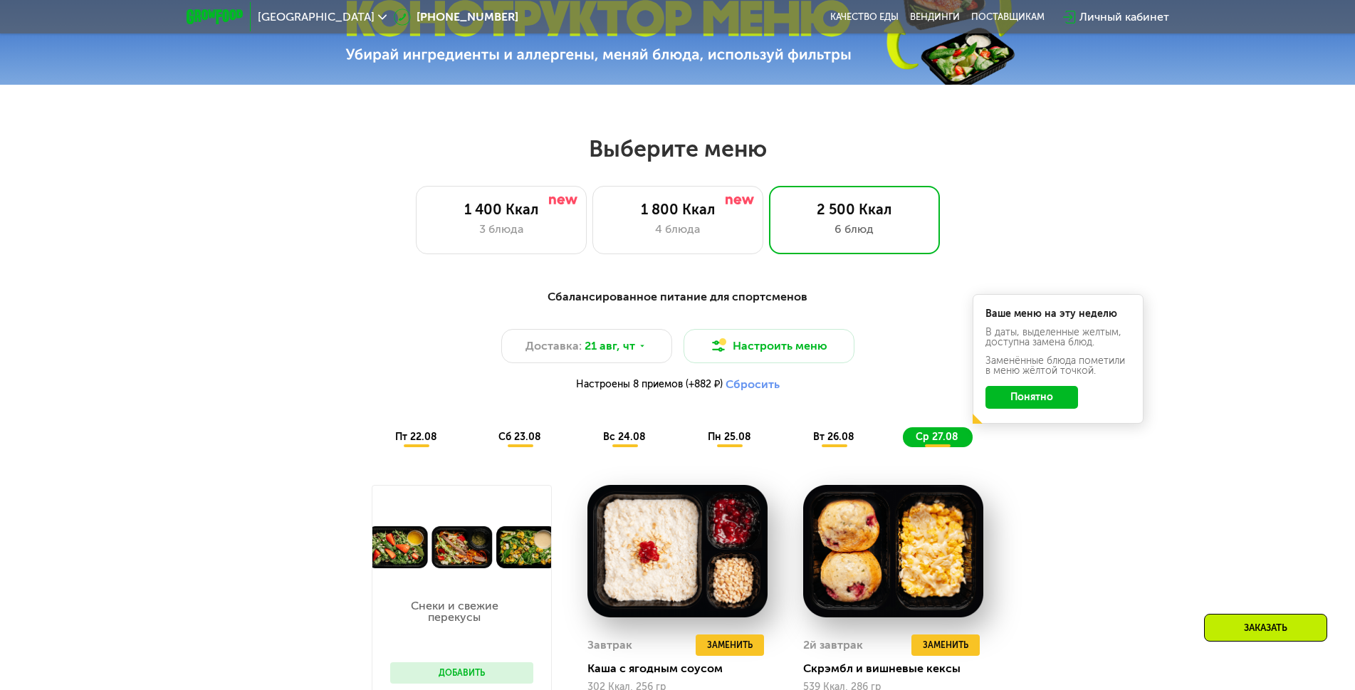
scroll to position [712, 0]
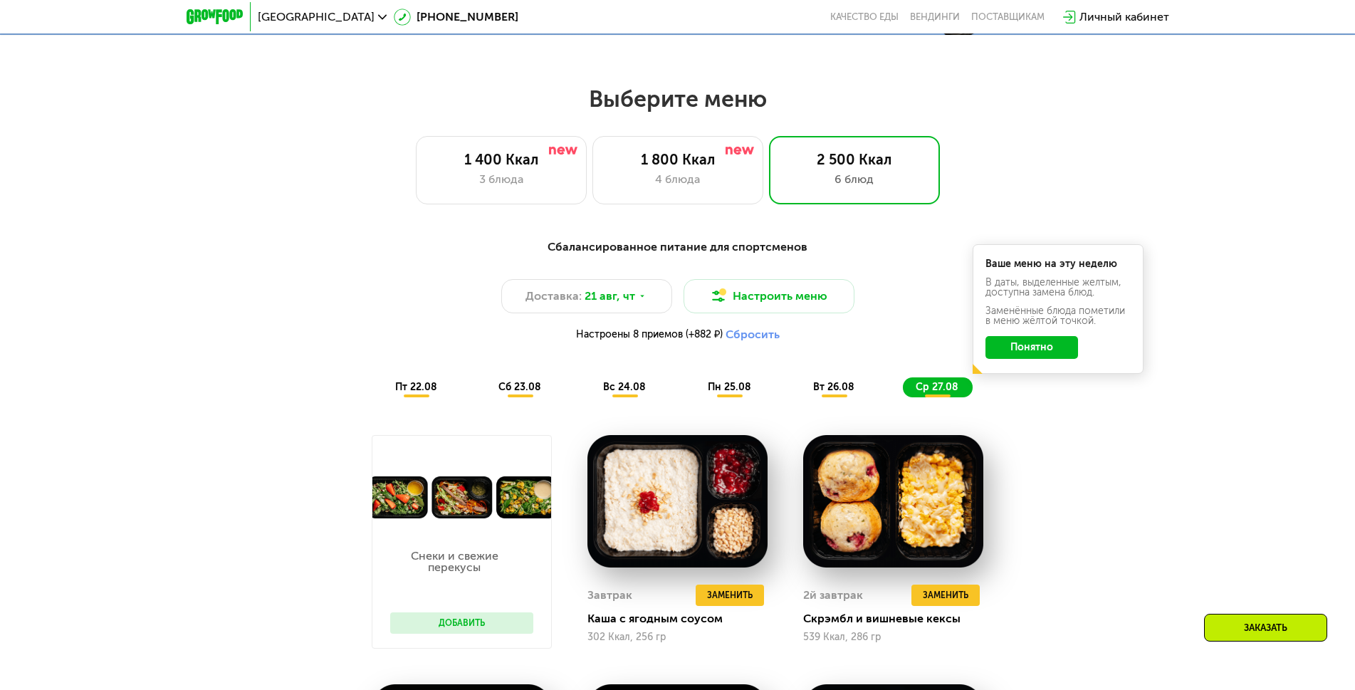
click at [420, 393] on span "пт 22.08" at bounding box center [416, 387] width 42 height 12
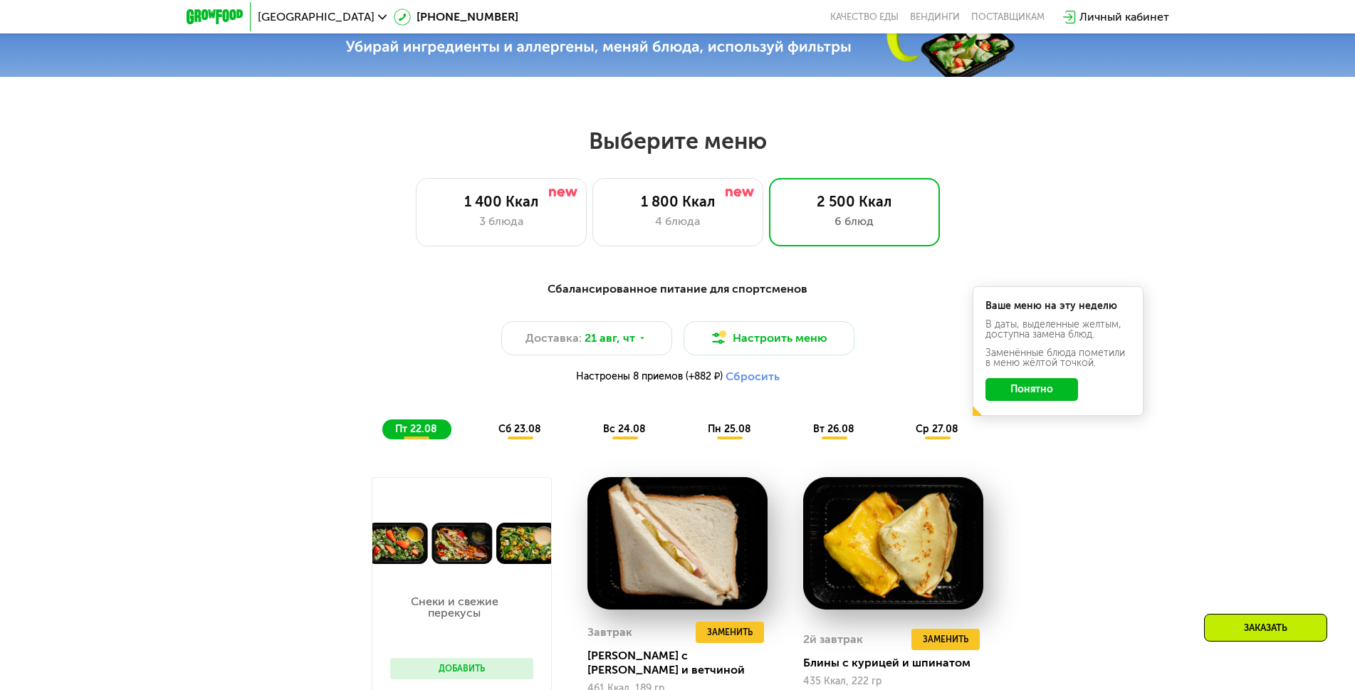
scroll to position [499, 0]
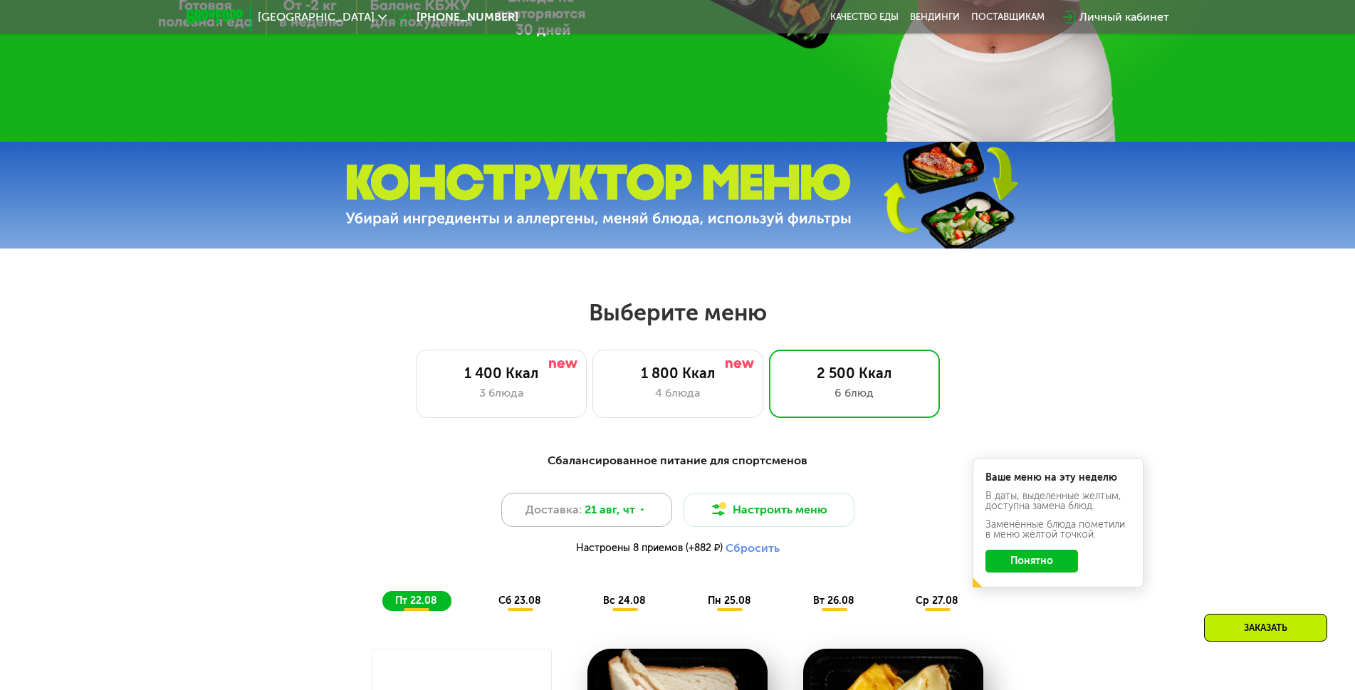
click at [607, 516] on span "21 авг, чт" at bounding box center [610, 509] width 51 height 17
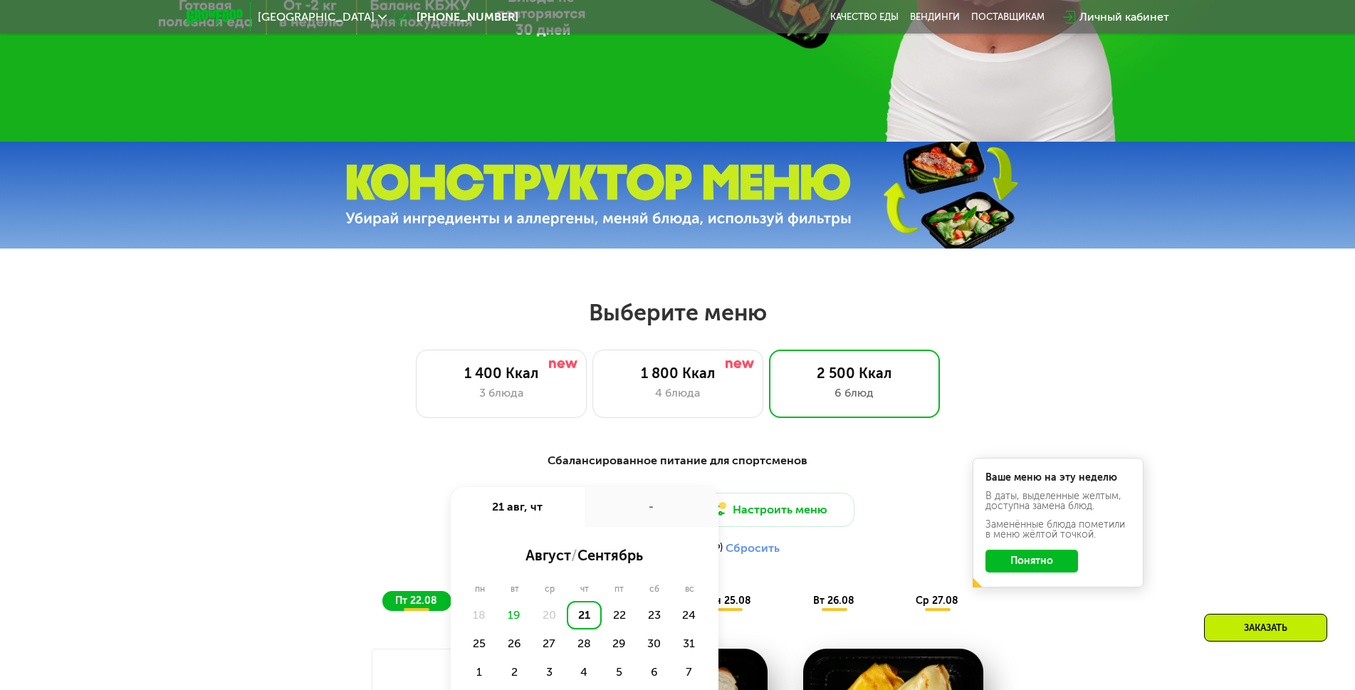
click at [512, 619] on div "19" at bounding box center [514, 615] width 35 height 28
